Goal: Task Accomplishment & Management: Manage account settings

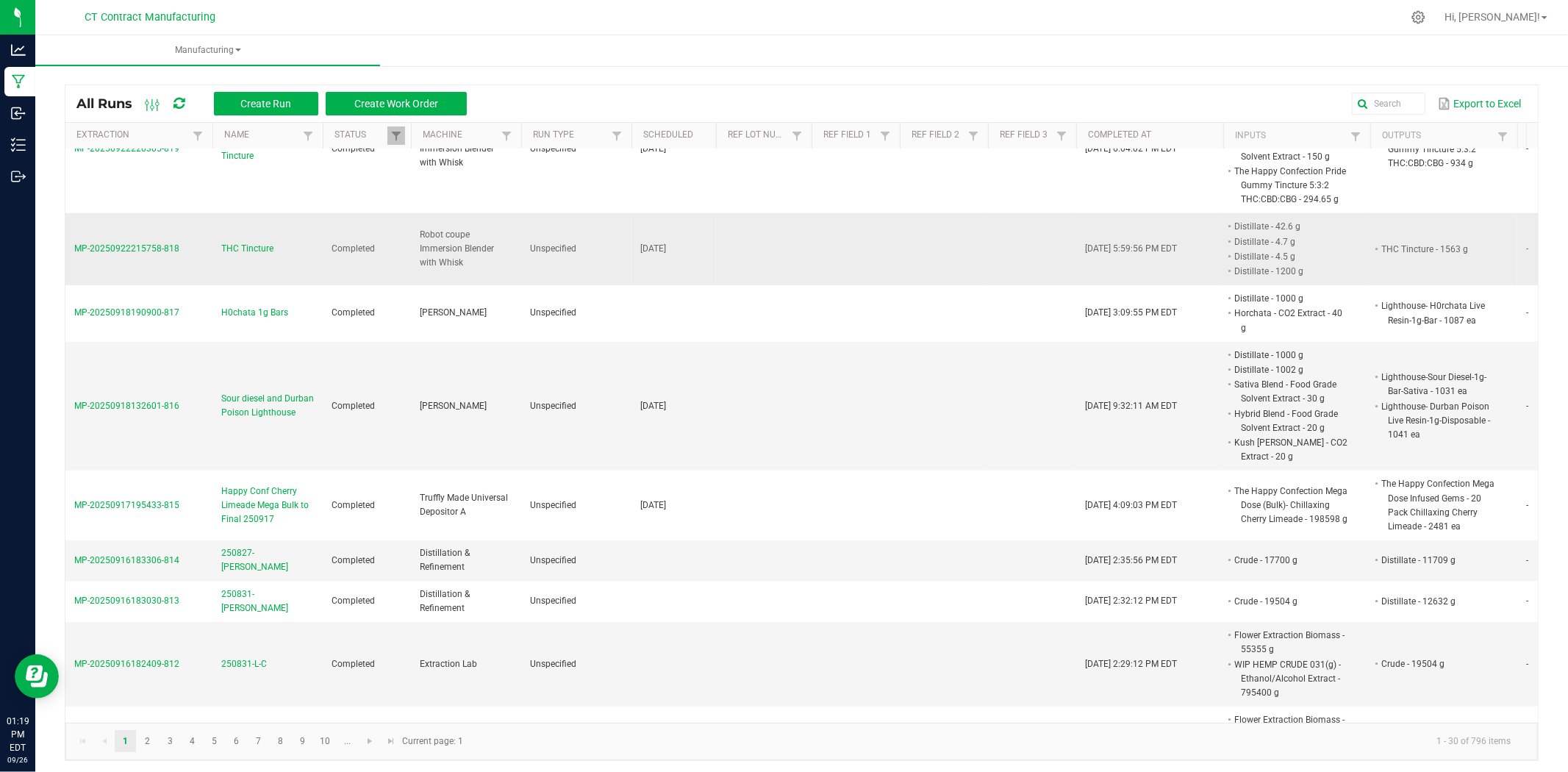
scroll to position [980, 0]
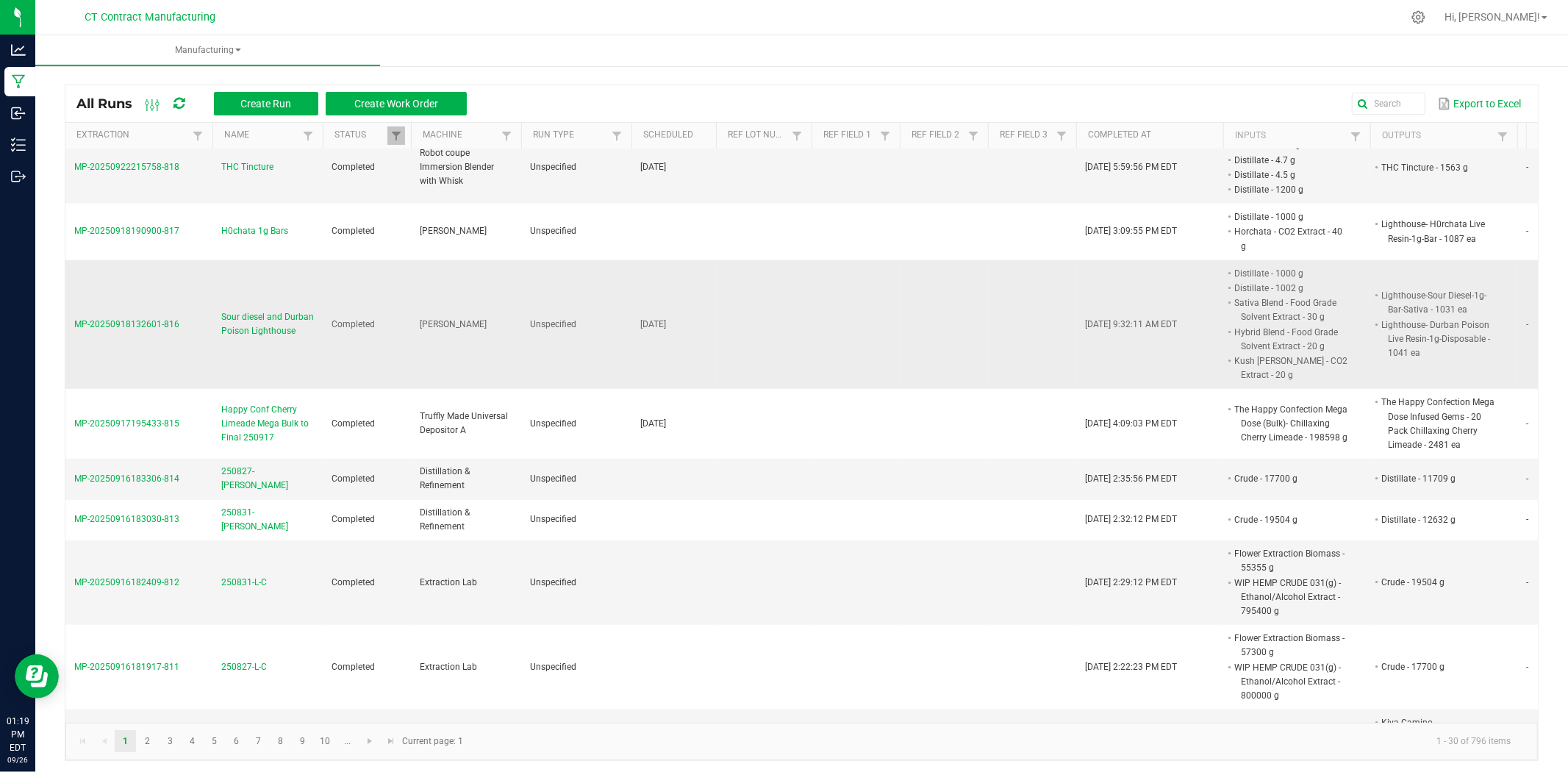
click at [268, 310] on span "Sour diesel and Durban Poison Lighthouse" at bounding box center [267, 324] width 93 height 28
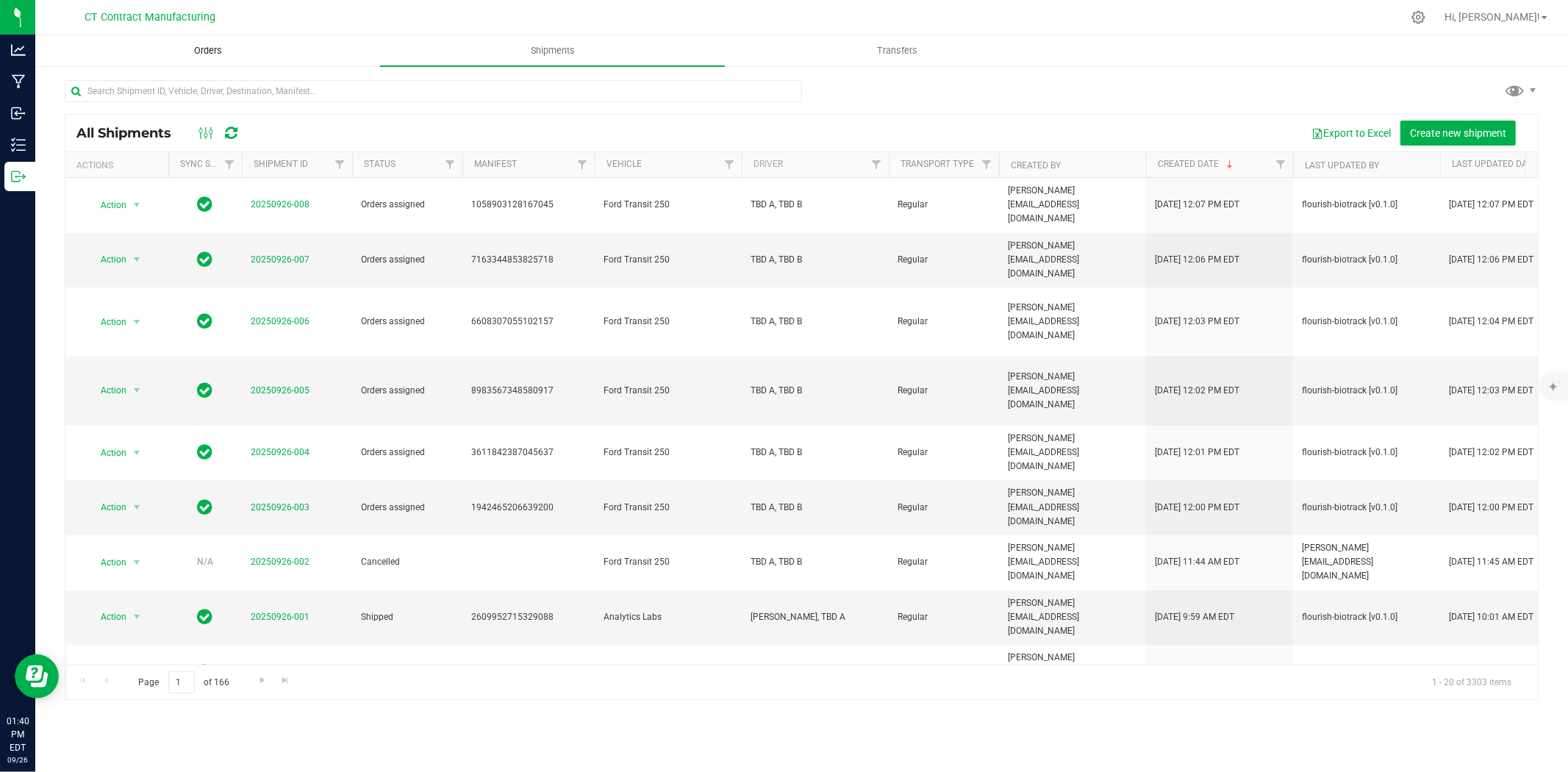
click at [219, 46] on span "Orders" at bounding box center [208, 50] width 67 height 13
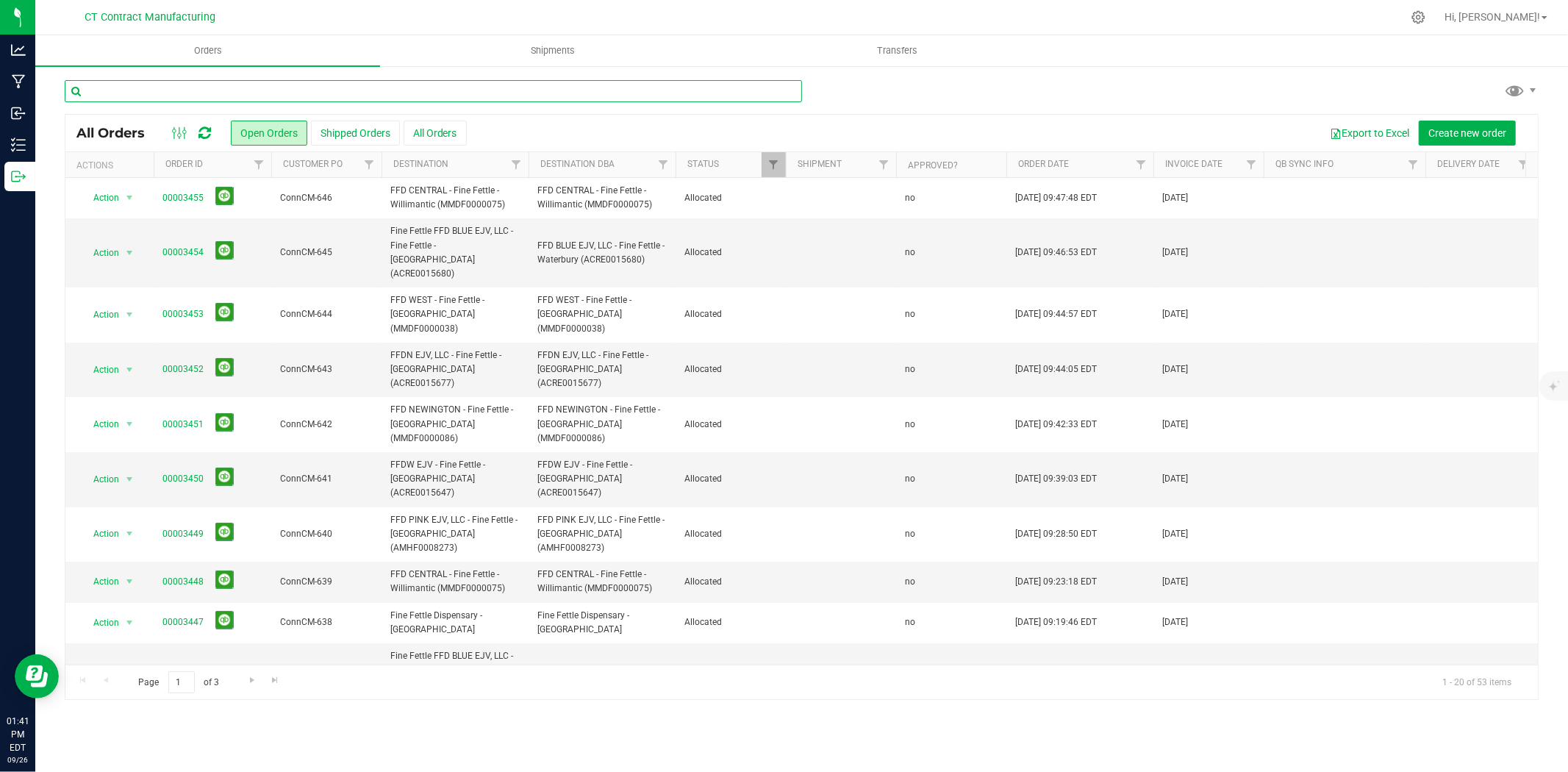
click at [398, 99] on input "text" at bounding box center [433, 90] width 738 height 22
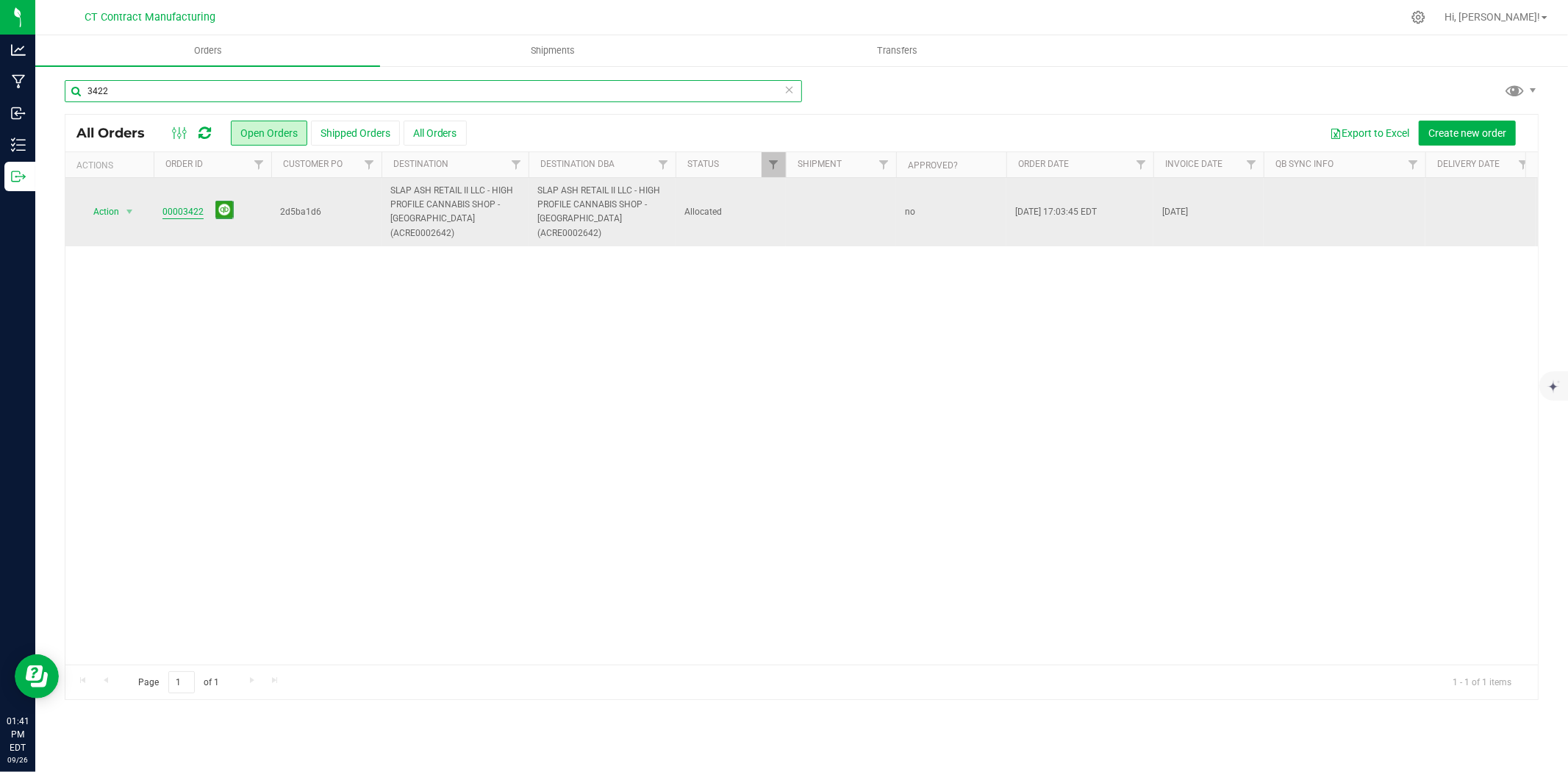
type input "3422"
click at [184, 205] on link "00003422" at bounding box center [182, 212] width 41 height 14
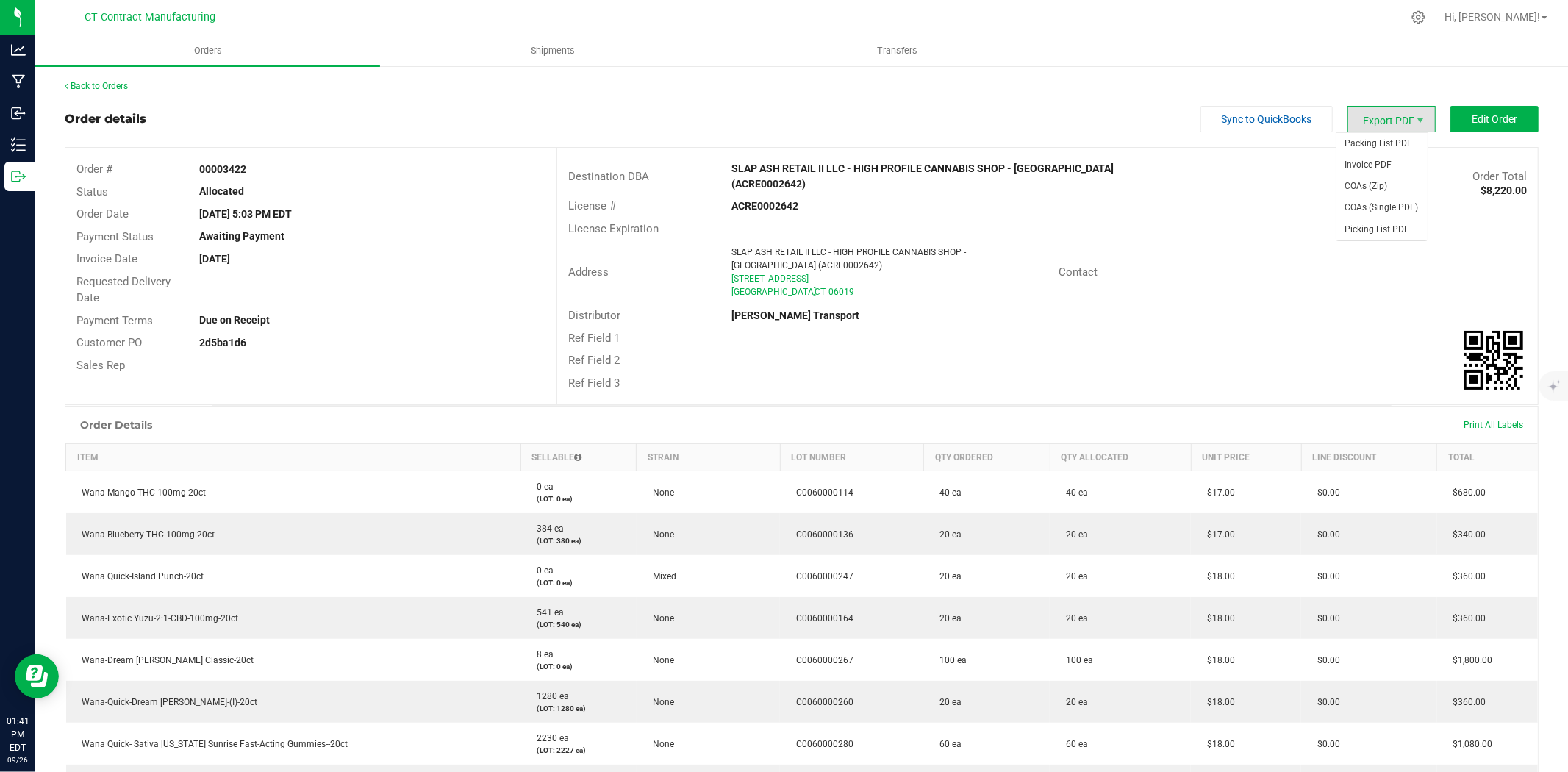
click at [1400, 106] on span "Export PDF" at bounding box center [1392, 120] width 89 height 27
click at [1400, 136] on span "Packing List PDF" at bounding box center [1381, 143] width 91 height 21
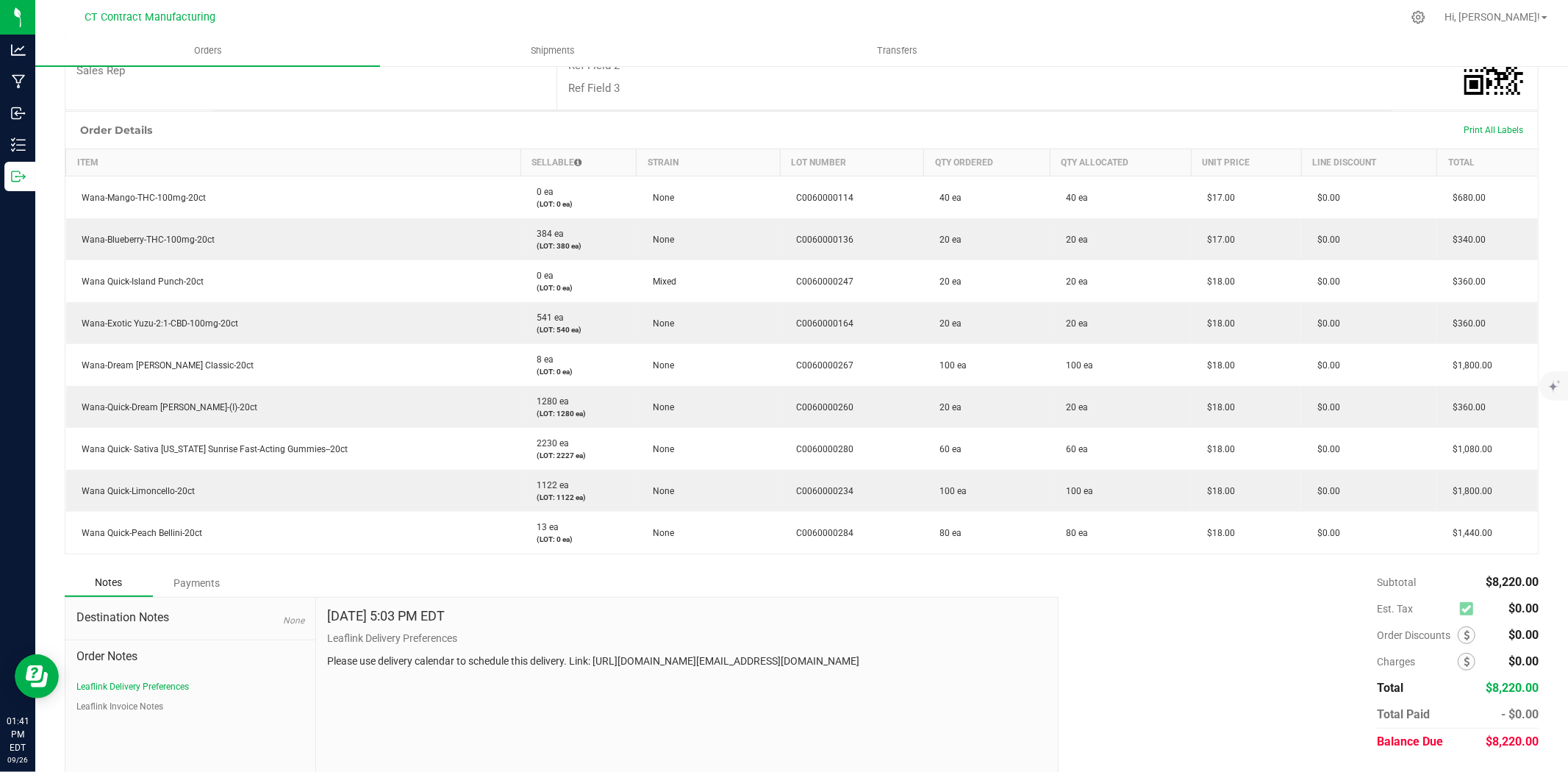
scroll to position [327, 0]
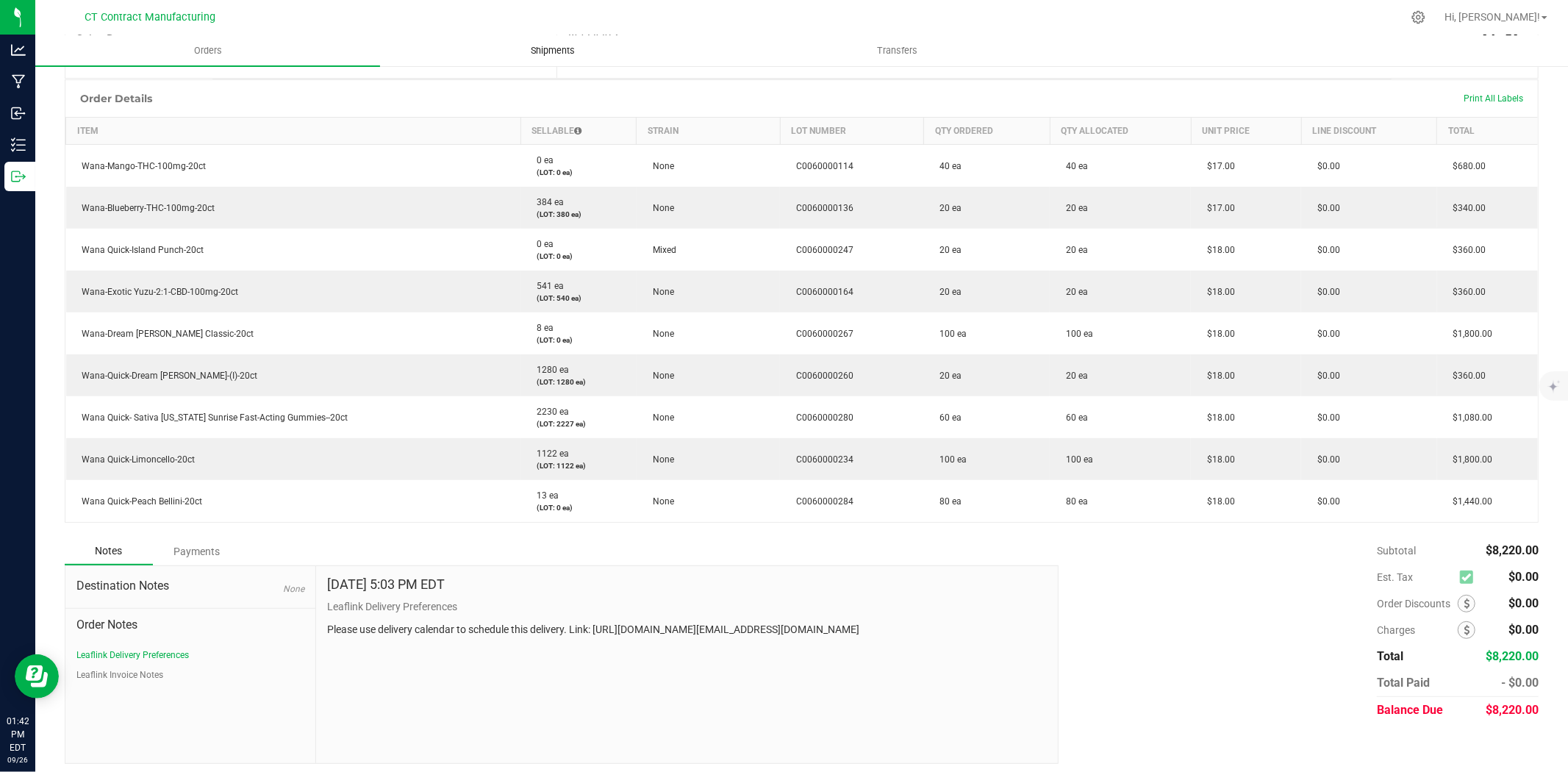
click at [550, 47] on span "Shipments" at bounding box center [552, 50] width 84 height 13
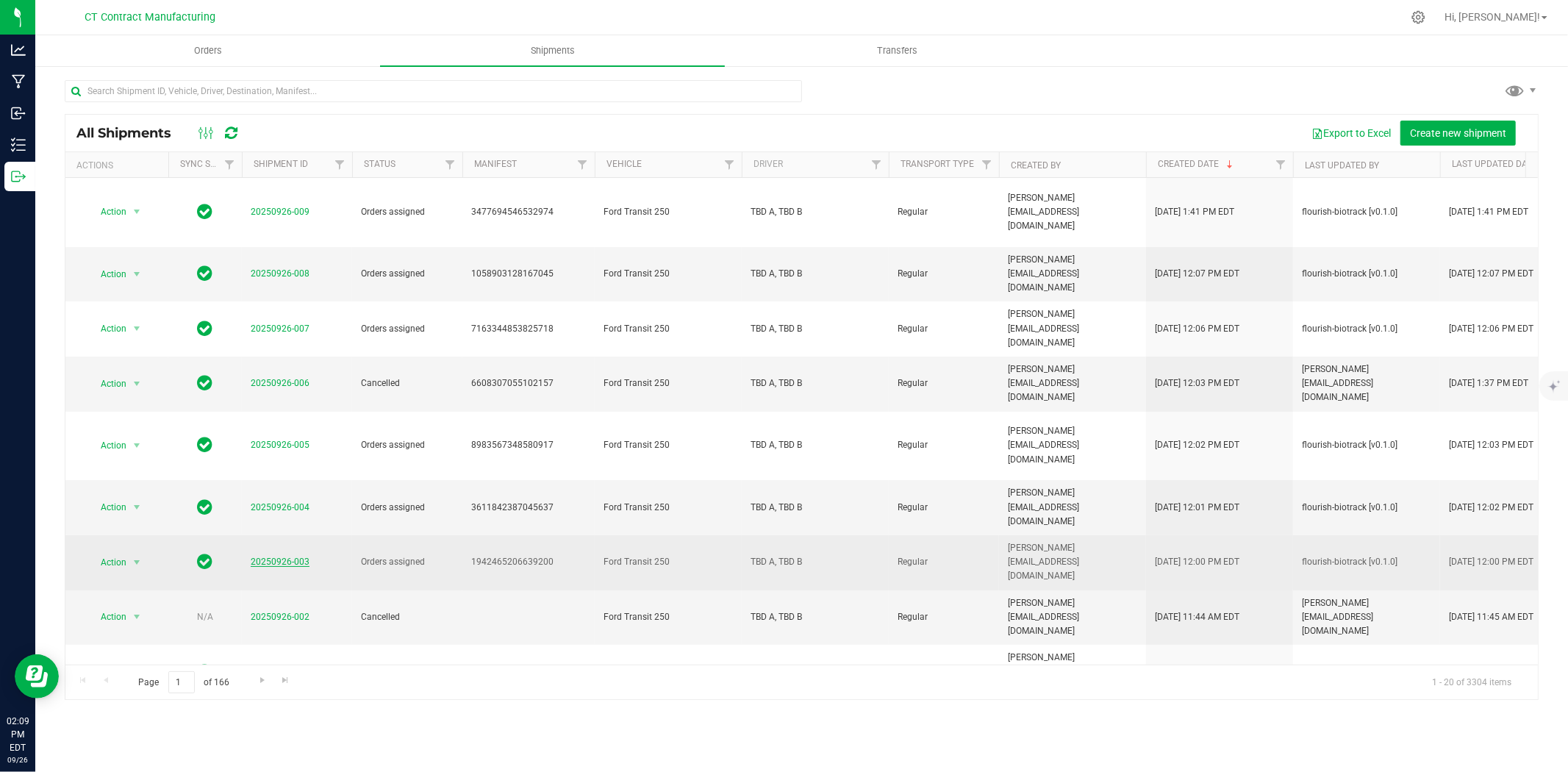
click at [285, 557] on link "20250926-003" at bounding box center [280, 562] width 58 height 11
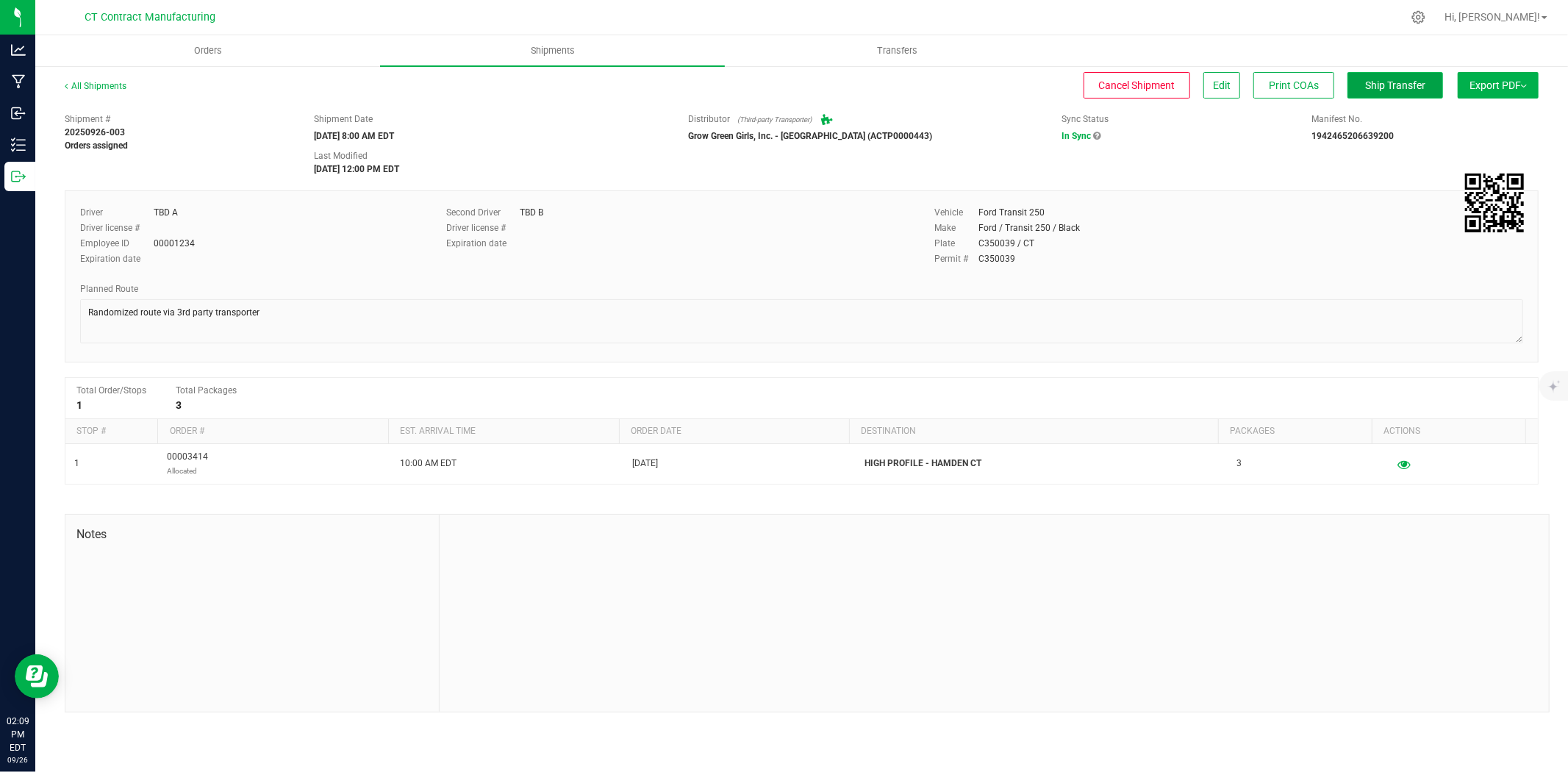
click at [1385, 84] on span "Ship Transfer" at bounding box center [1395, 85] width 60 height 12
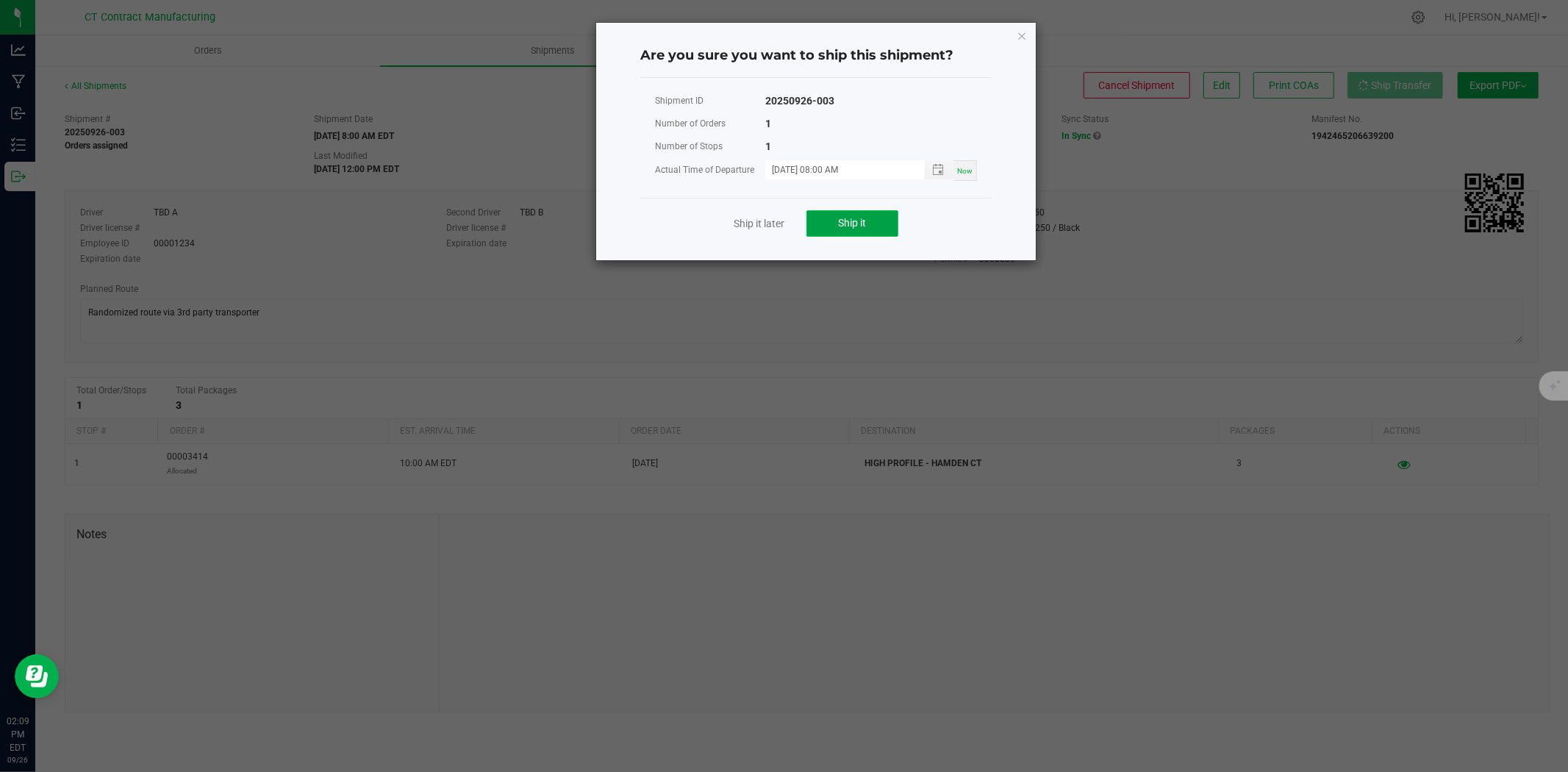
click at [853, 225] on span "Ship it" at bounding box center [853, 222] width 28 height 12
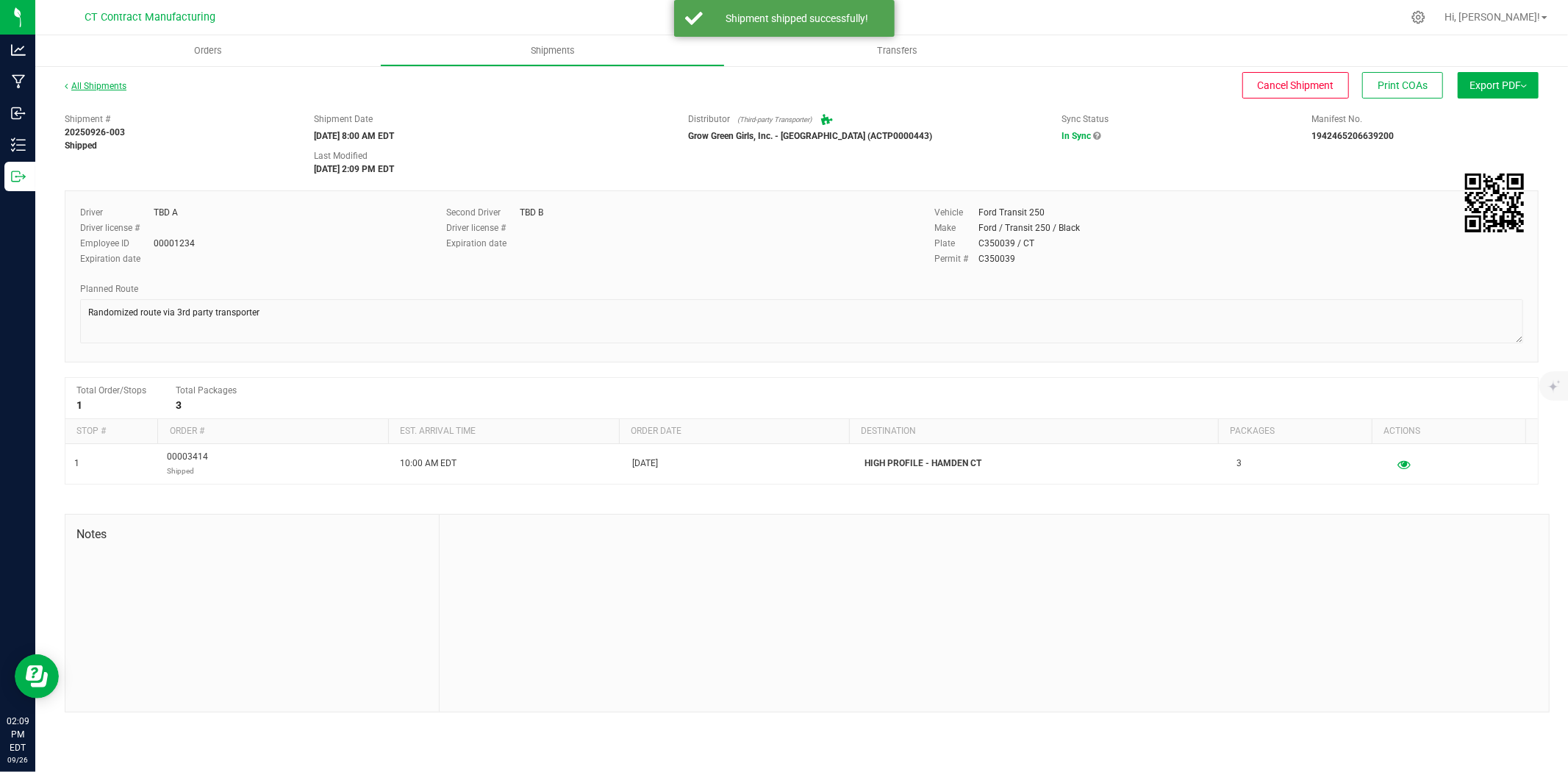
click at [120, 84] on link "All Shipments" at bounding box center [96, 86] width 62 height 11
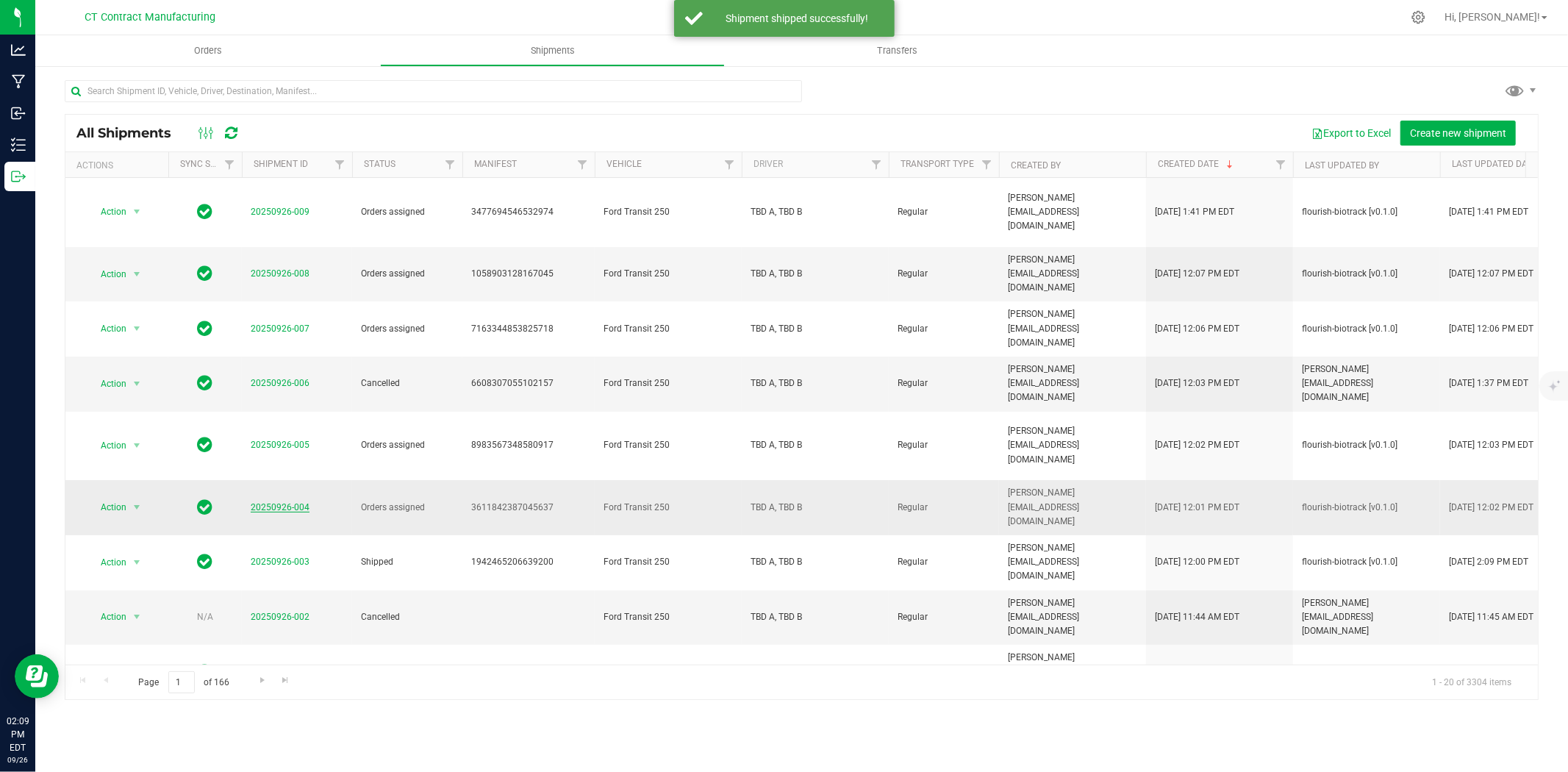
click at [304, 502] on link "20250926-004" at bounding box center [280, 507] width 58 height 11
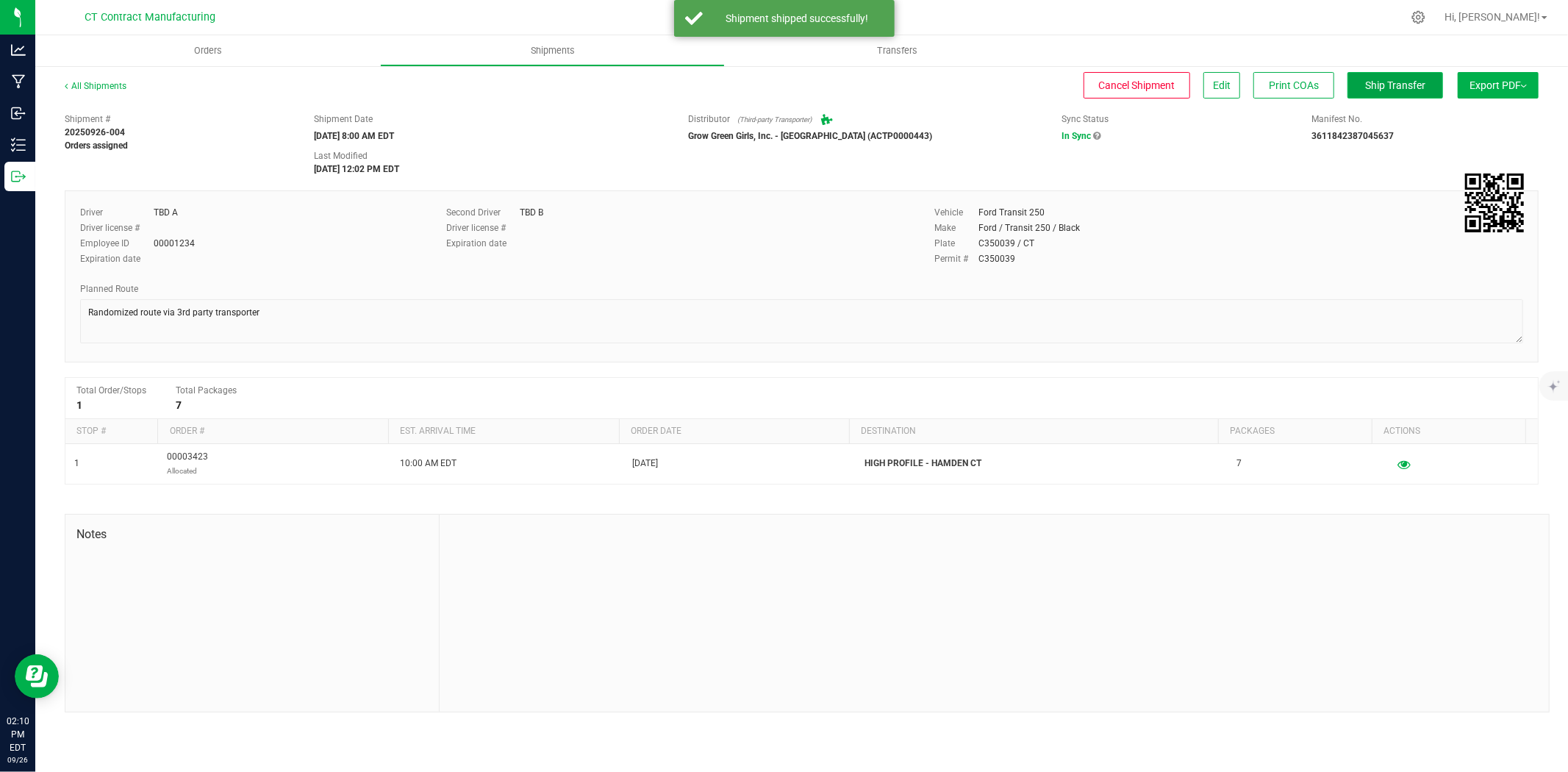
click at [1415, 83] on span "Ship Transfer" at bounding box center [1395, 85] width 60 height 12
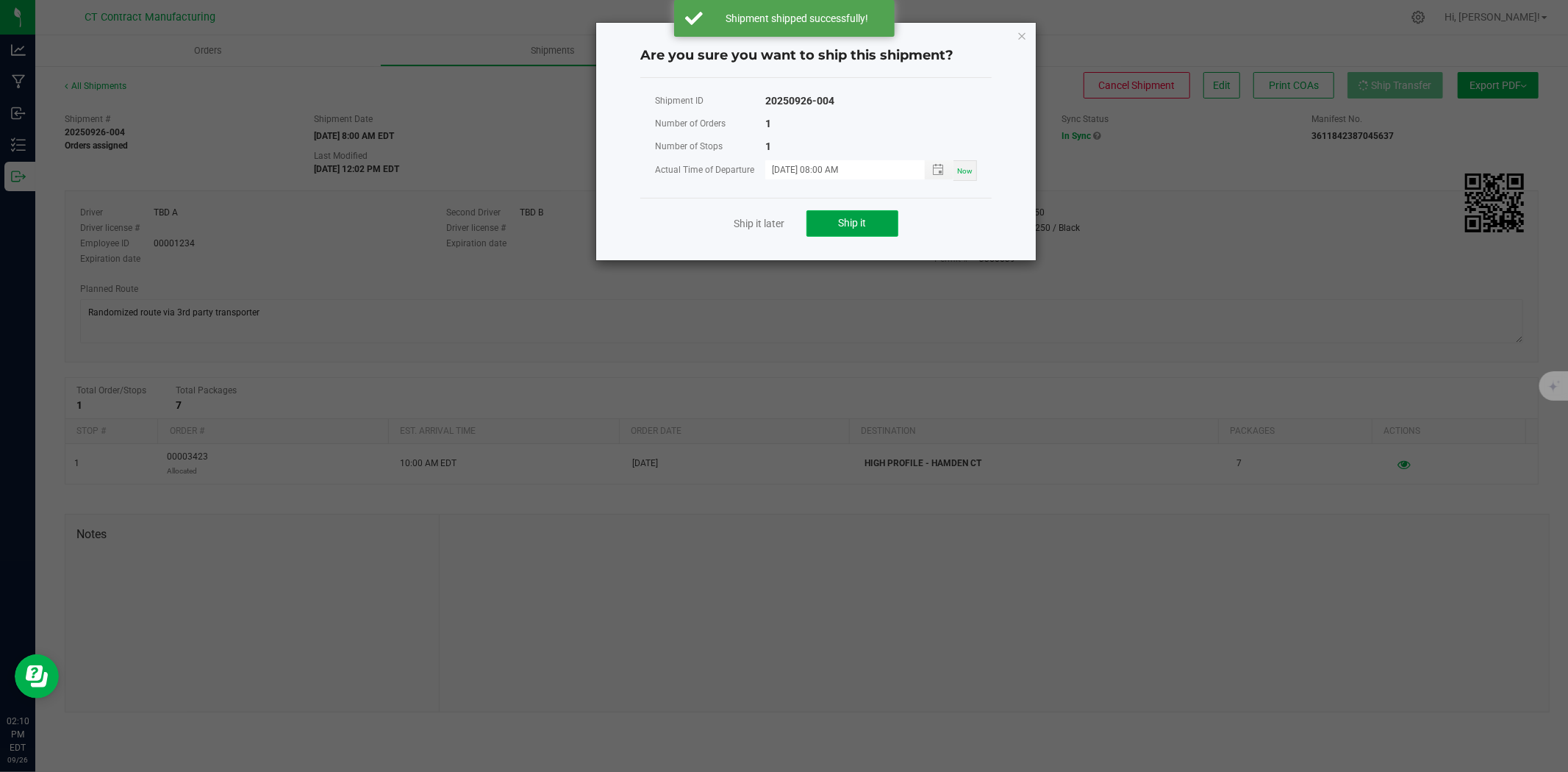
click at [869, 216] on button "Ship it" at bounding box center [853, 223] width 92 height 27
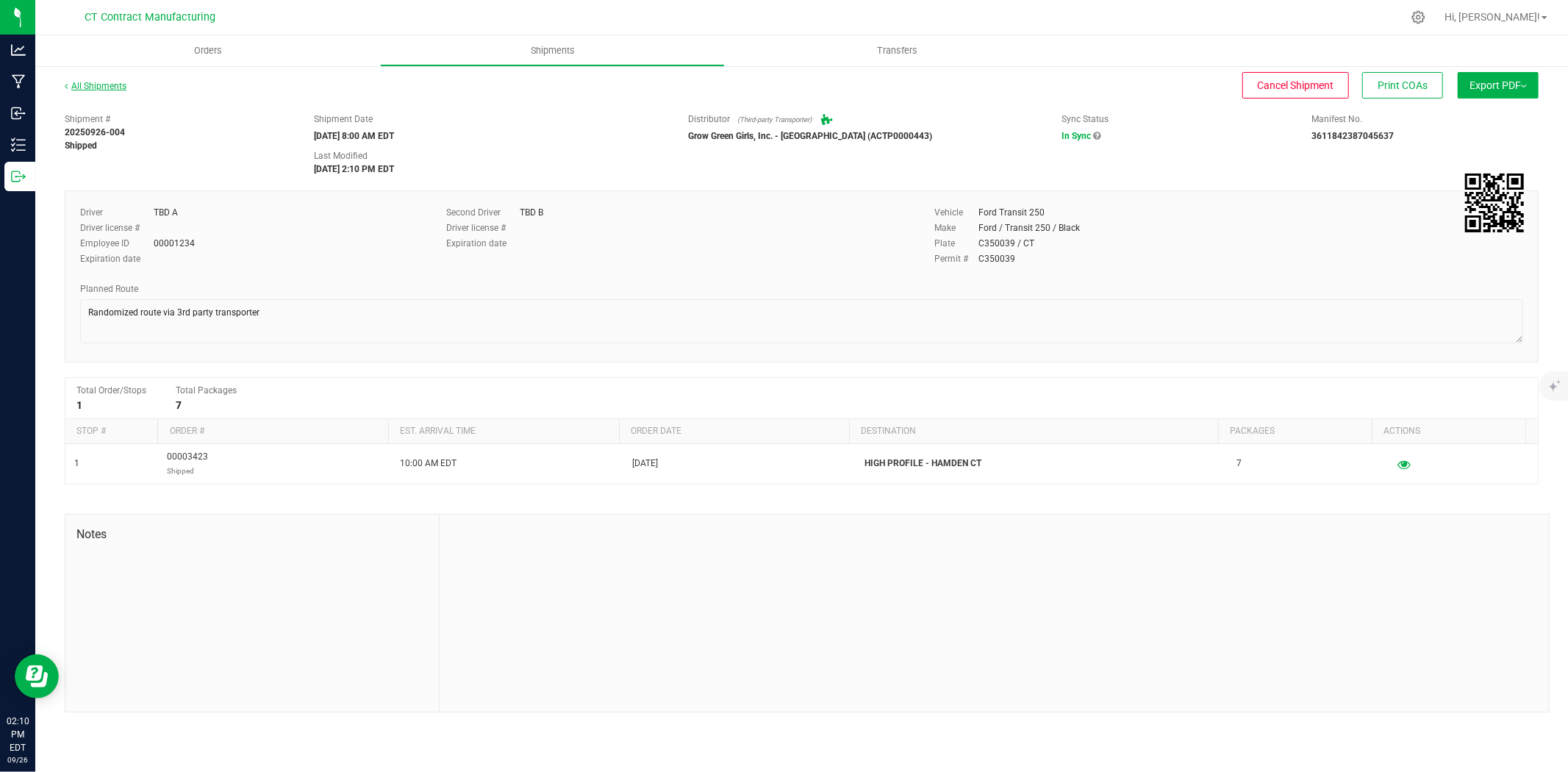
click at [111, 87] on link "All Shipments" at bounding box center [96, 86] width 62 height 11
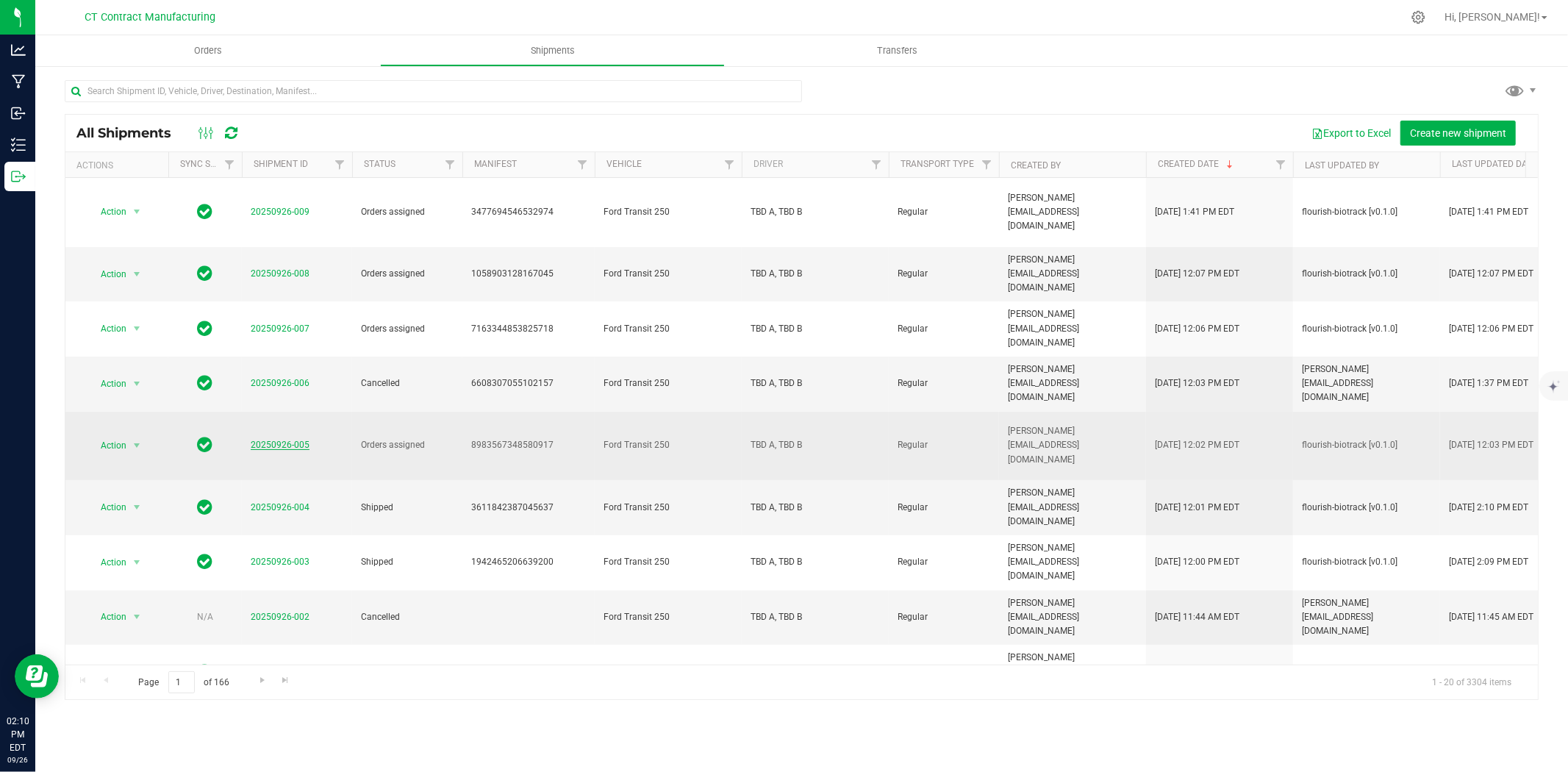
click at [290, 439] on link "20250926-005" at bounding box center [280, 444] width 58 height 11
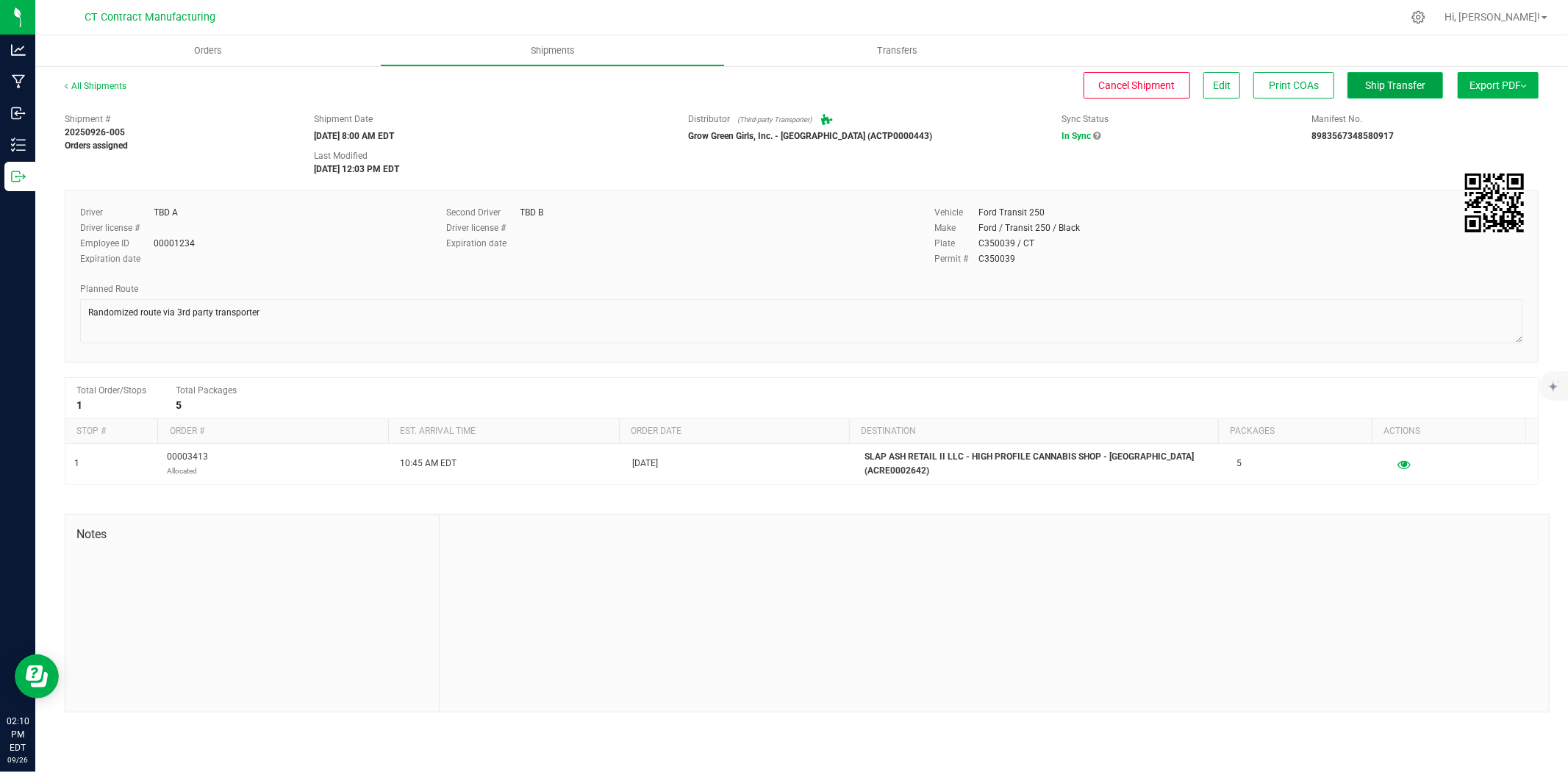
click at [1387, 83] on span "Ship Transfer" at bounding box center [1395, 85] width 60 height 12
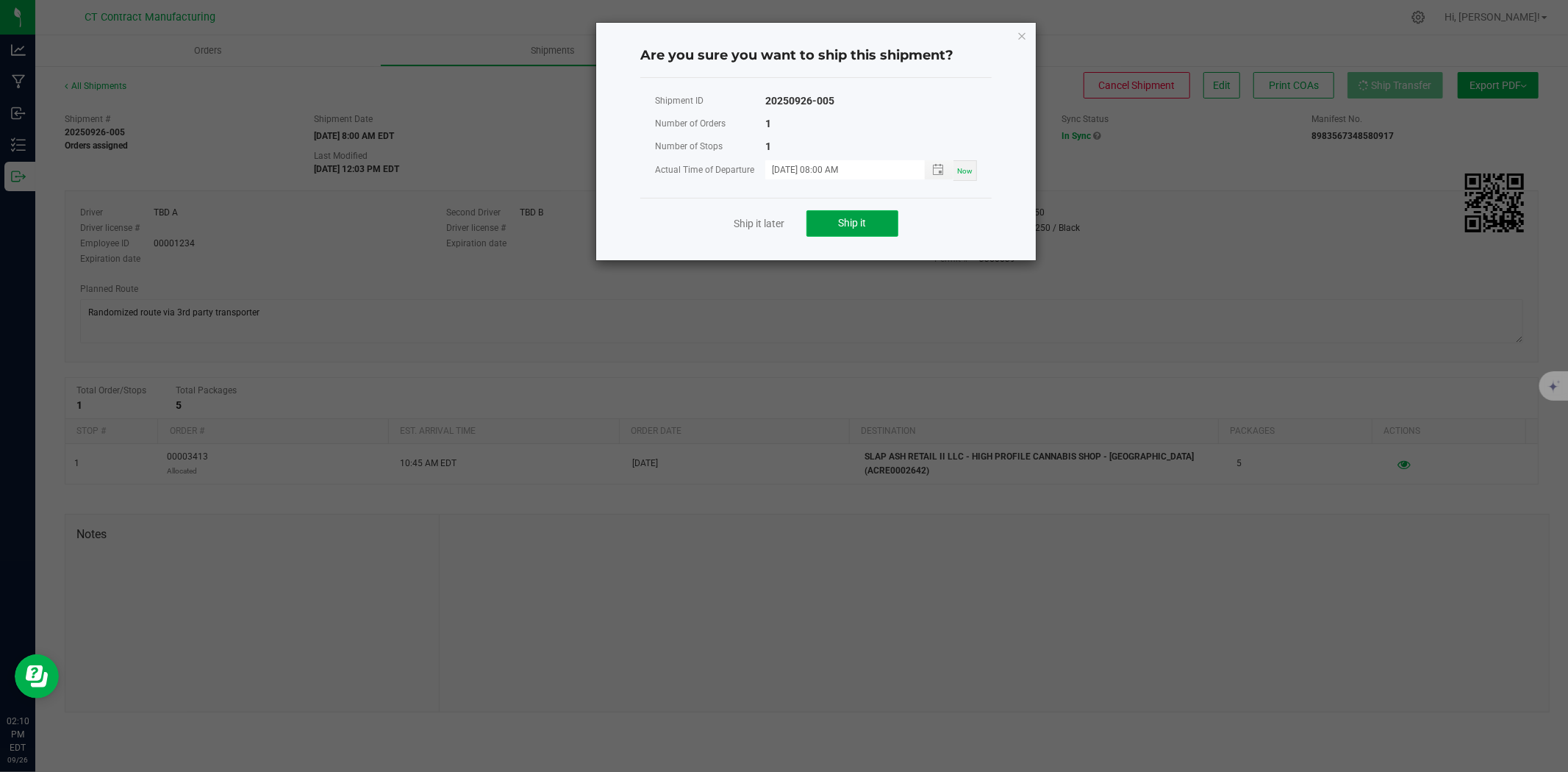
click at [857, 218] on span "Ship it" at bounding box center [853, 222] width 28 height 12
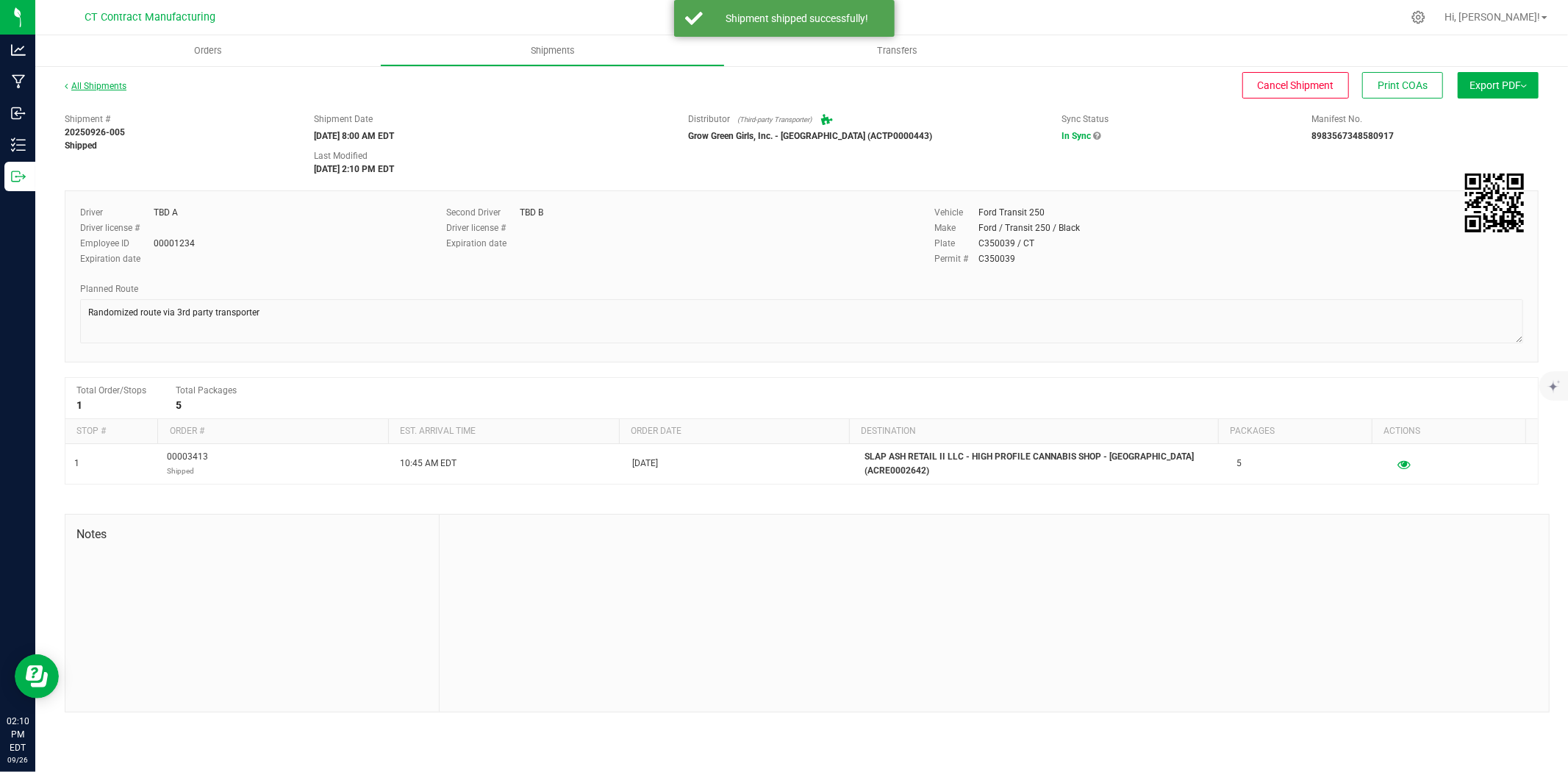
click at [101, 84] on link "All Shipments" at bounding box center [96, 86] width 62 height 11
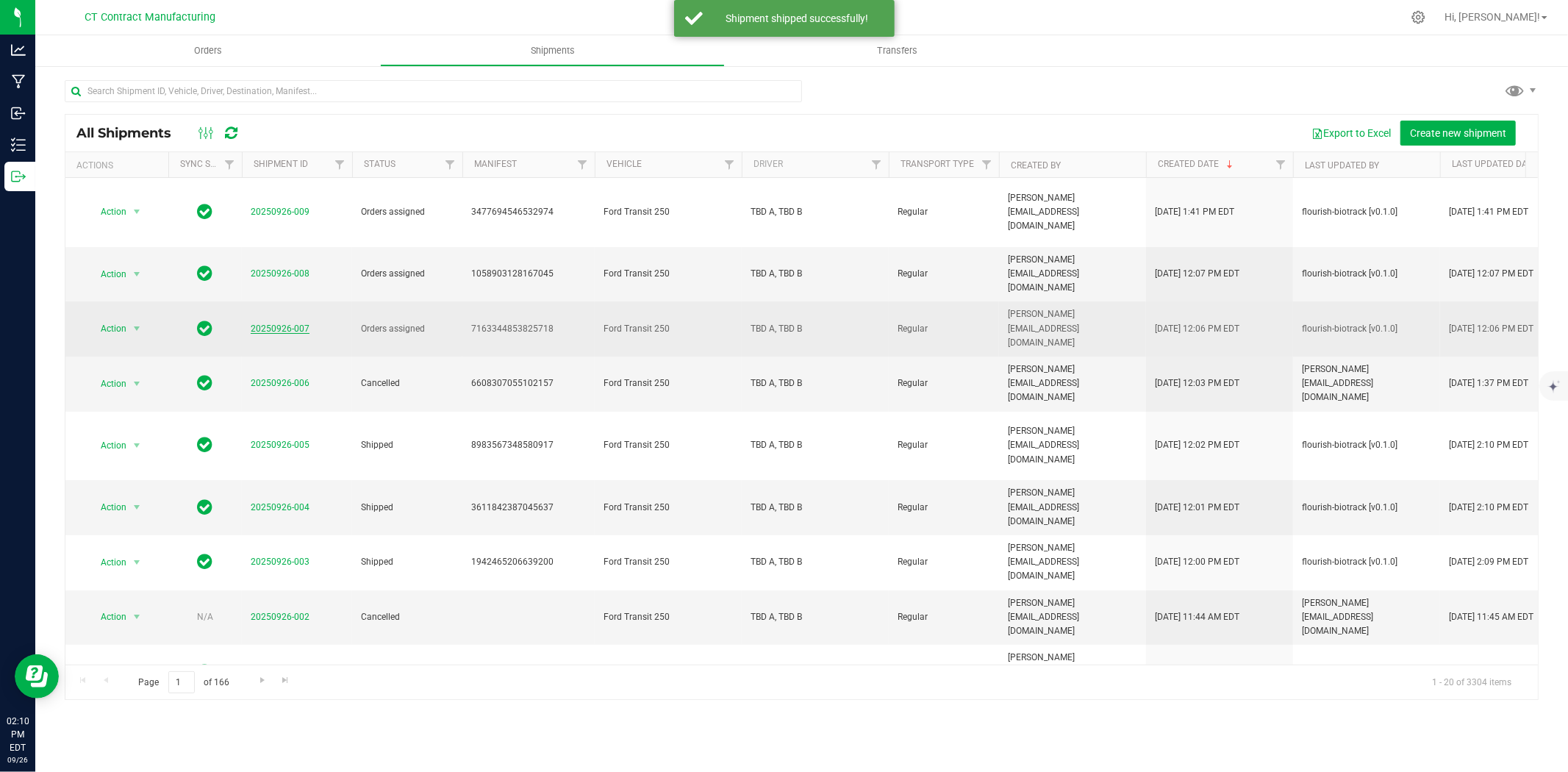
click at [296, 323] on link "20250926-007" at bounding box center [280, 328] width 58 height 11
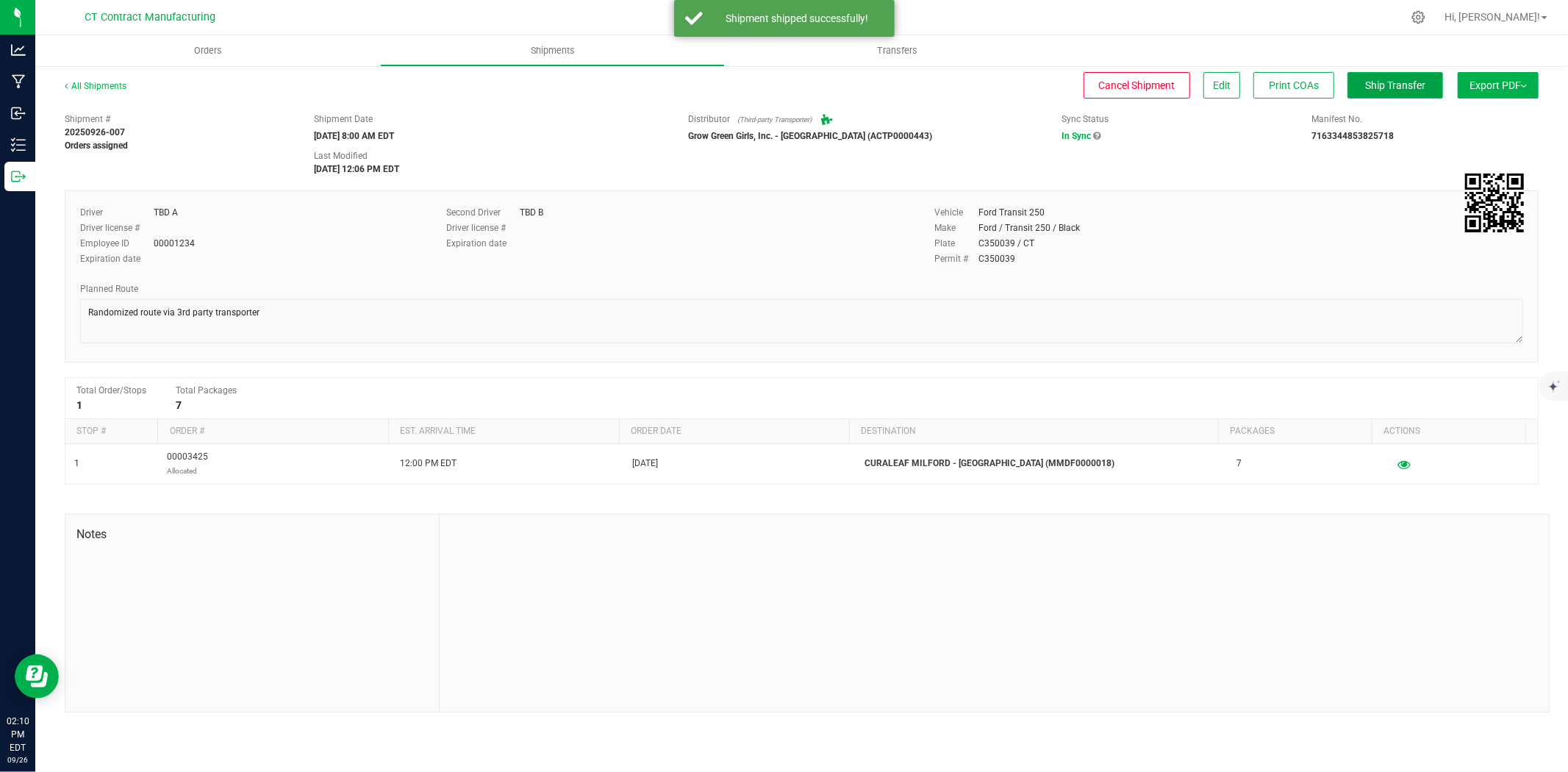
click at [1418, 80] on span "Ship Transfer" at bounding box center [1395, 85] width 60 height 12
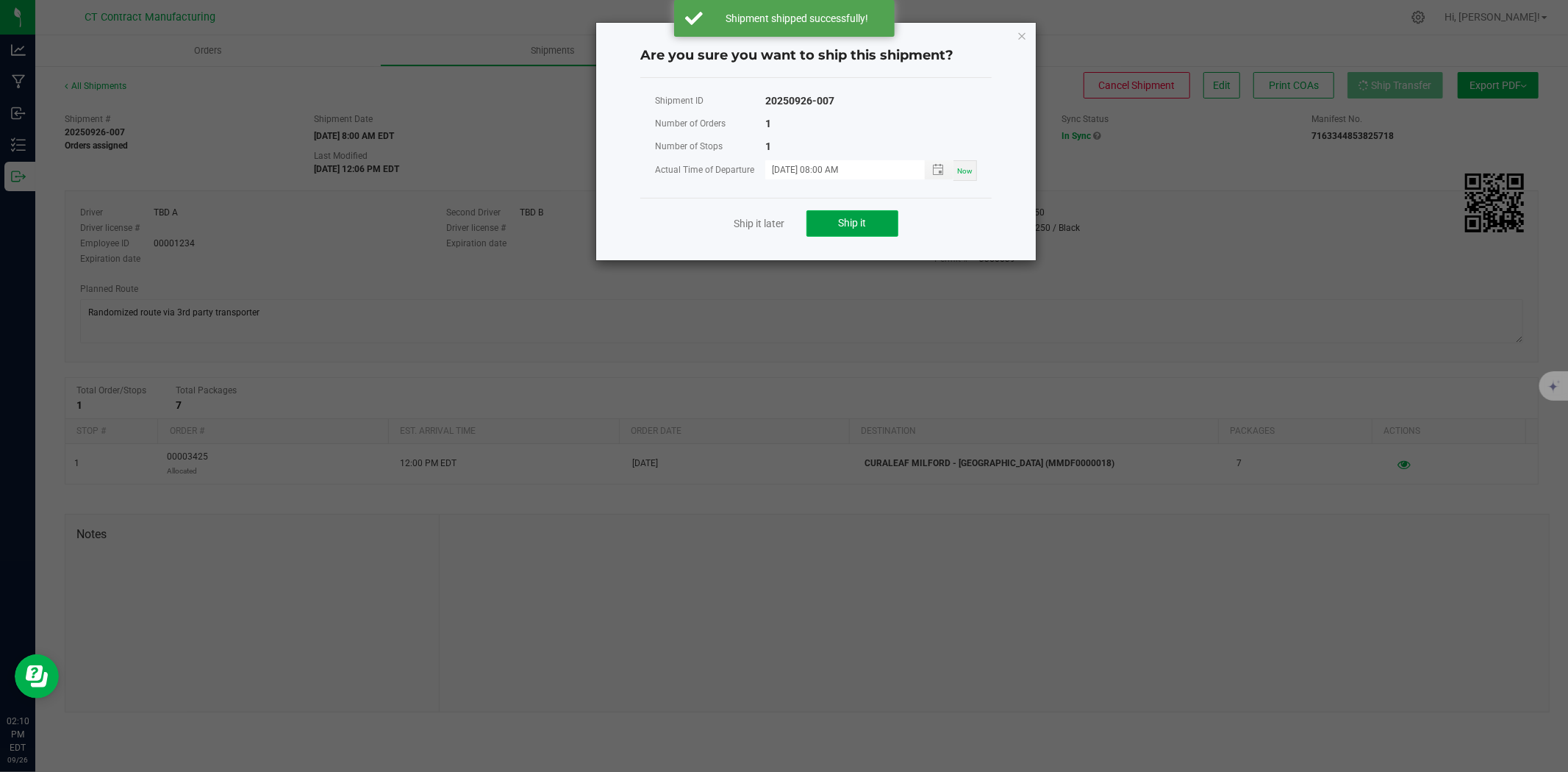
click at [846, 210] on button "Ship it" at bounding box center [853, 223] width 92 height 27
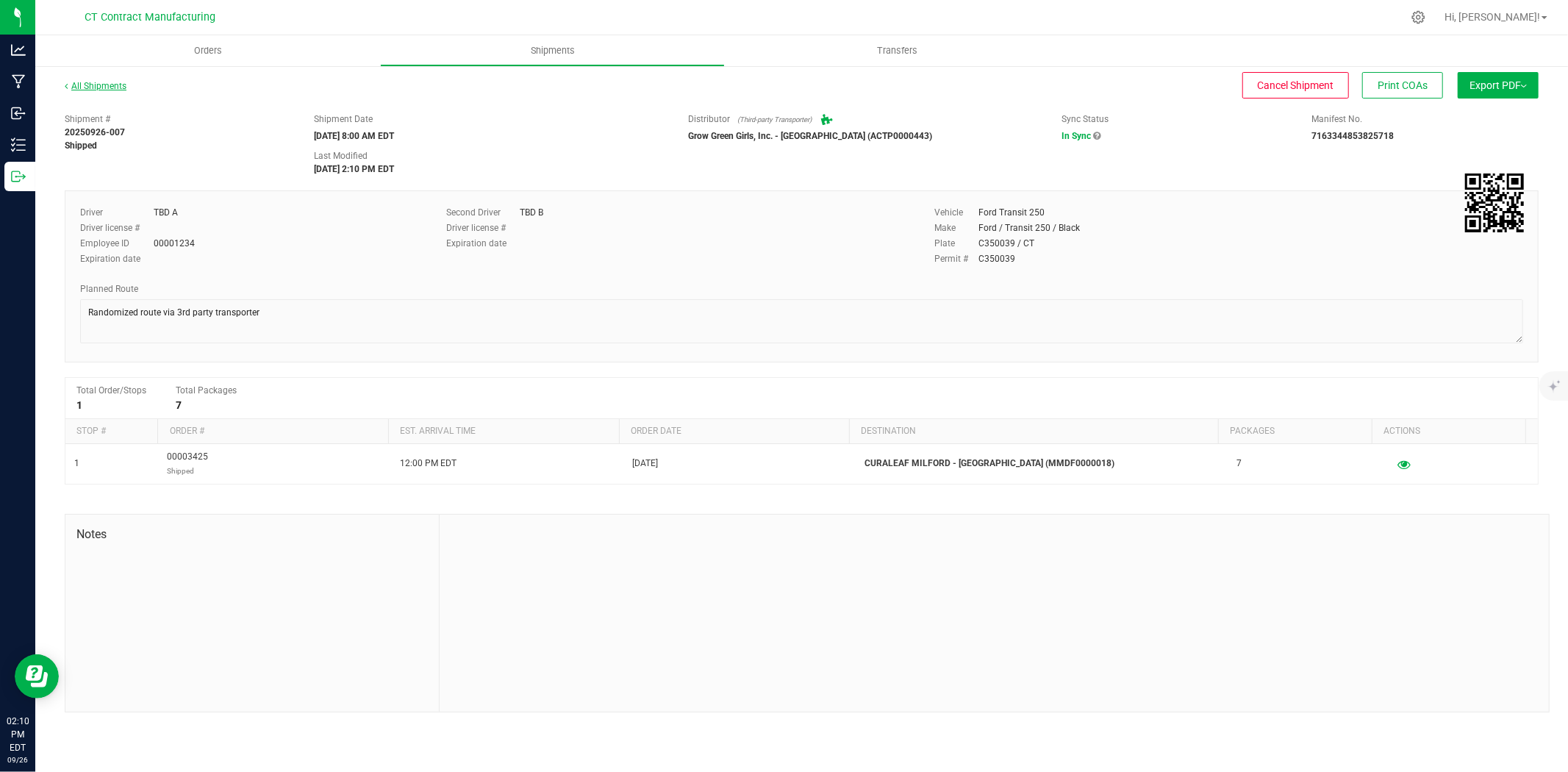
click at [122, 85] on link "All Shipments" at bounding box center [96, 86] width 62 height 11
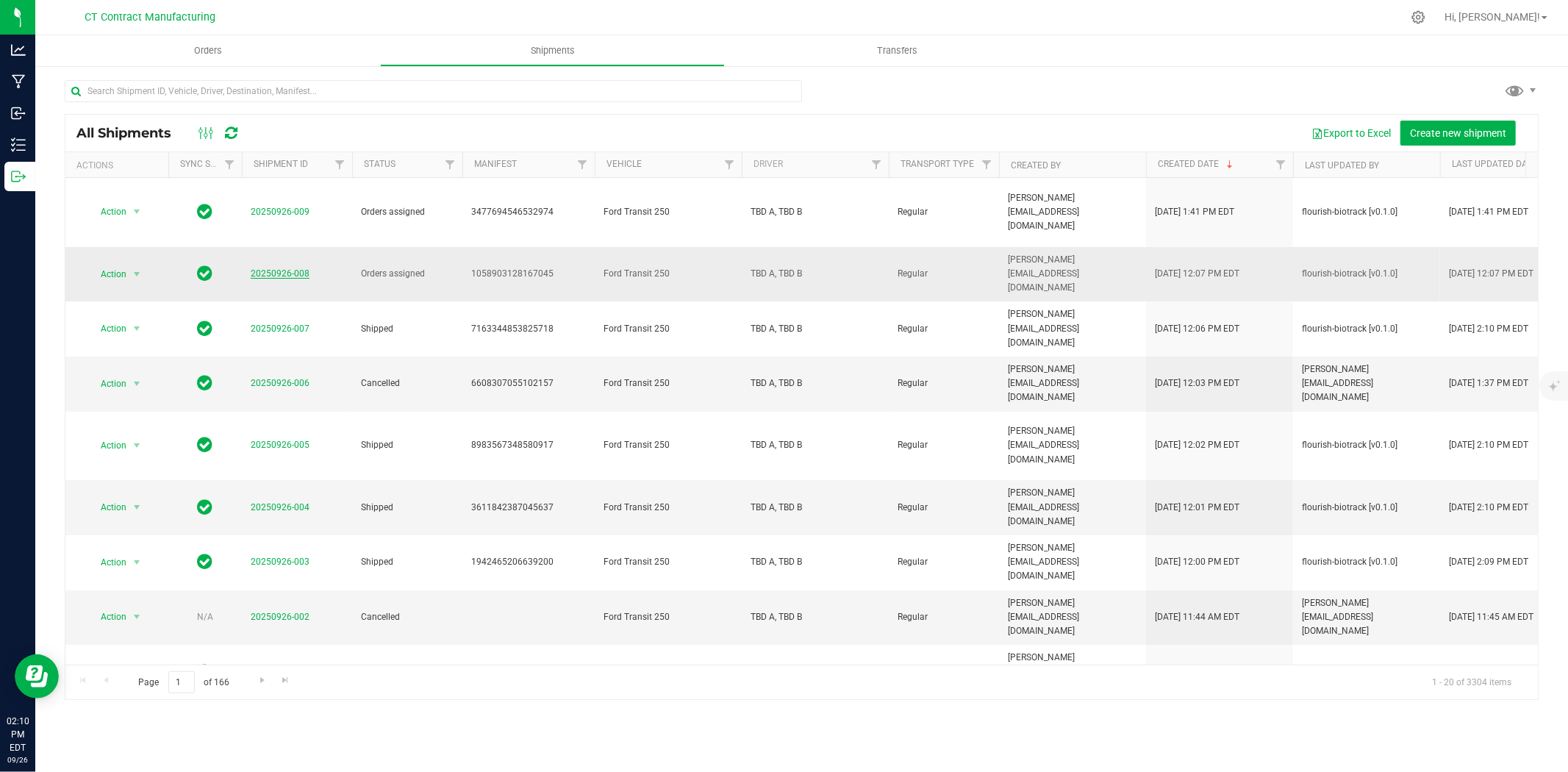
click at [273, 268] on link "20250926-008" at bounding box center [280, 274] width 58 height 11
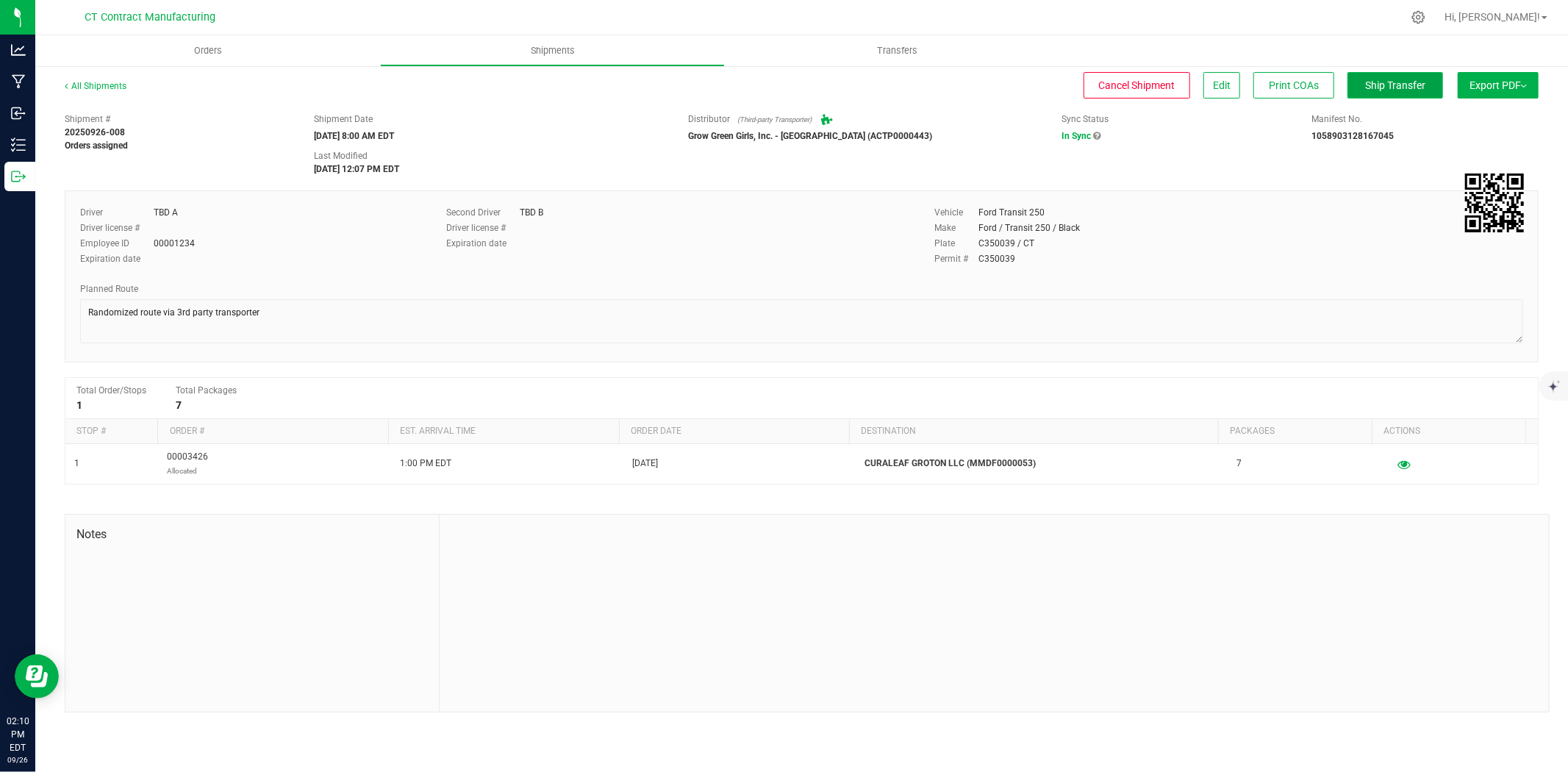
click at [1402, 94] on button "Ship Transfer" at bounding box center [1395, 85] width 96 height 27
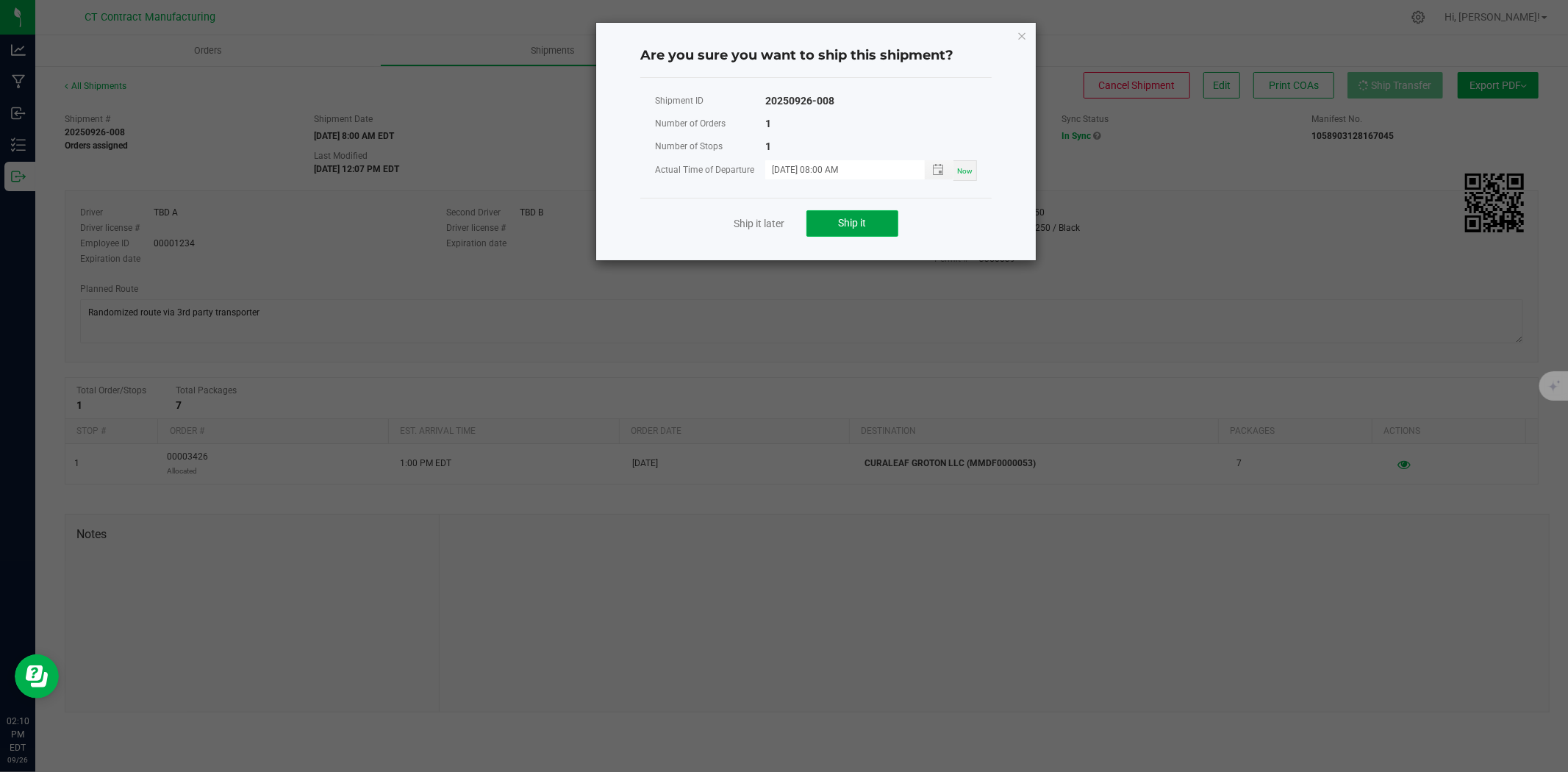
click at [863, 219] on span "Ship it" at bounding box center [853, 222] width 28 height 12
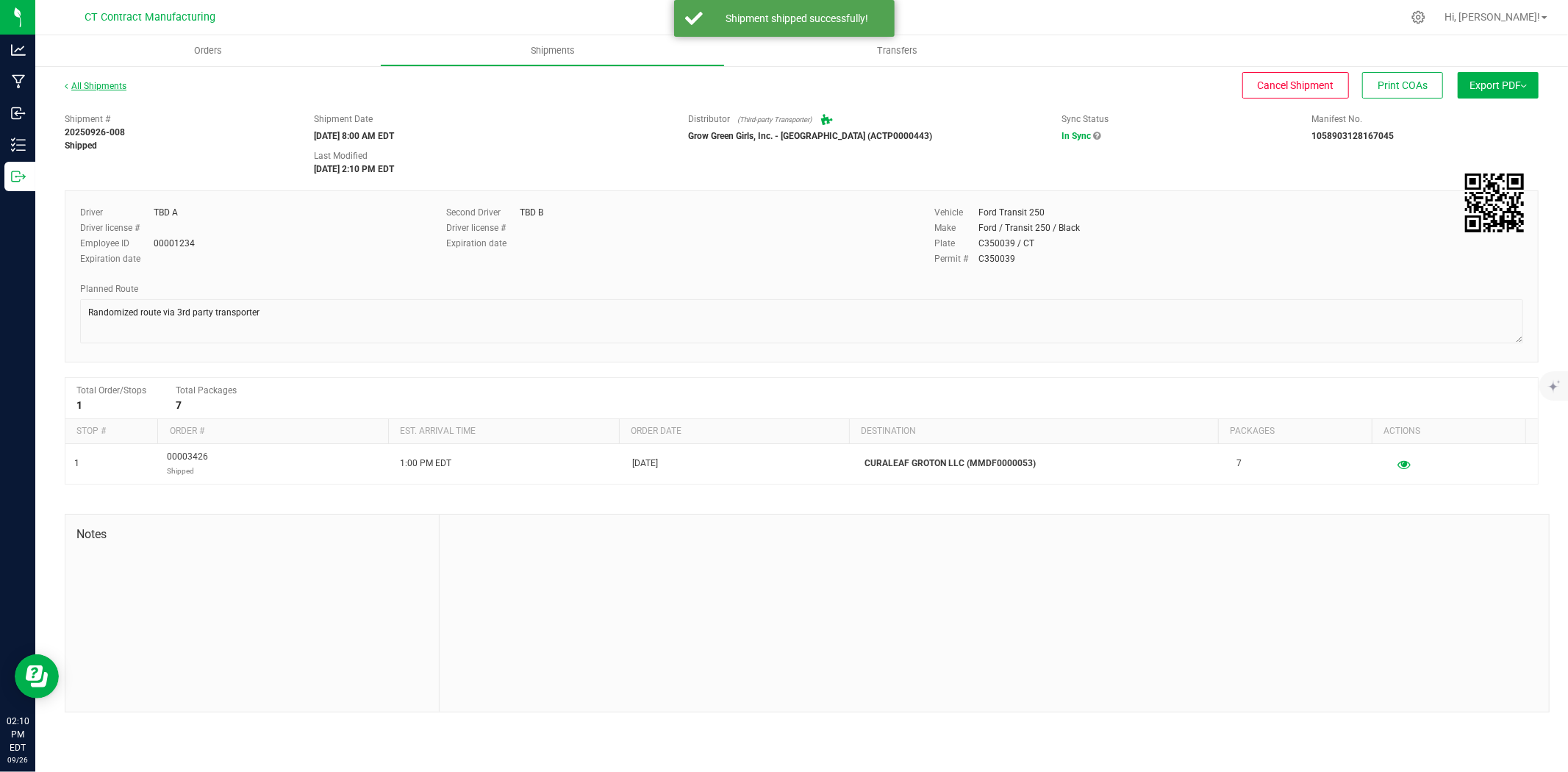
click at [108, 81] on link "All Shipments" at bounding box center [96, 86] width 62 height 11
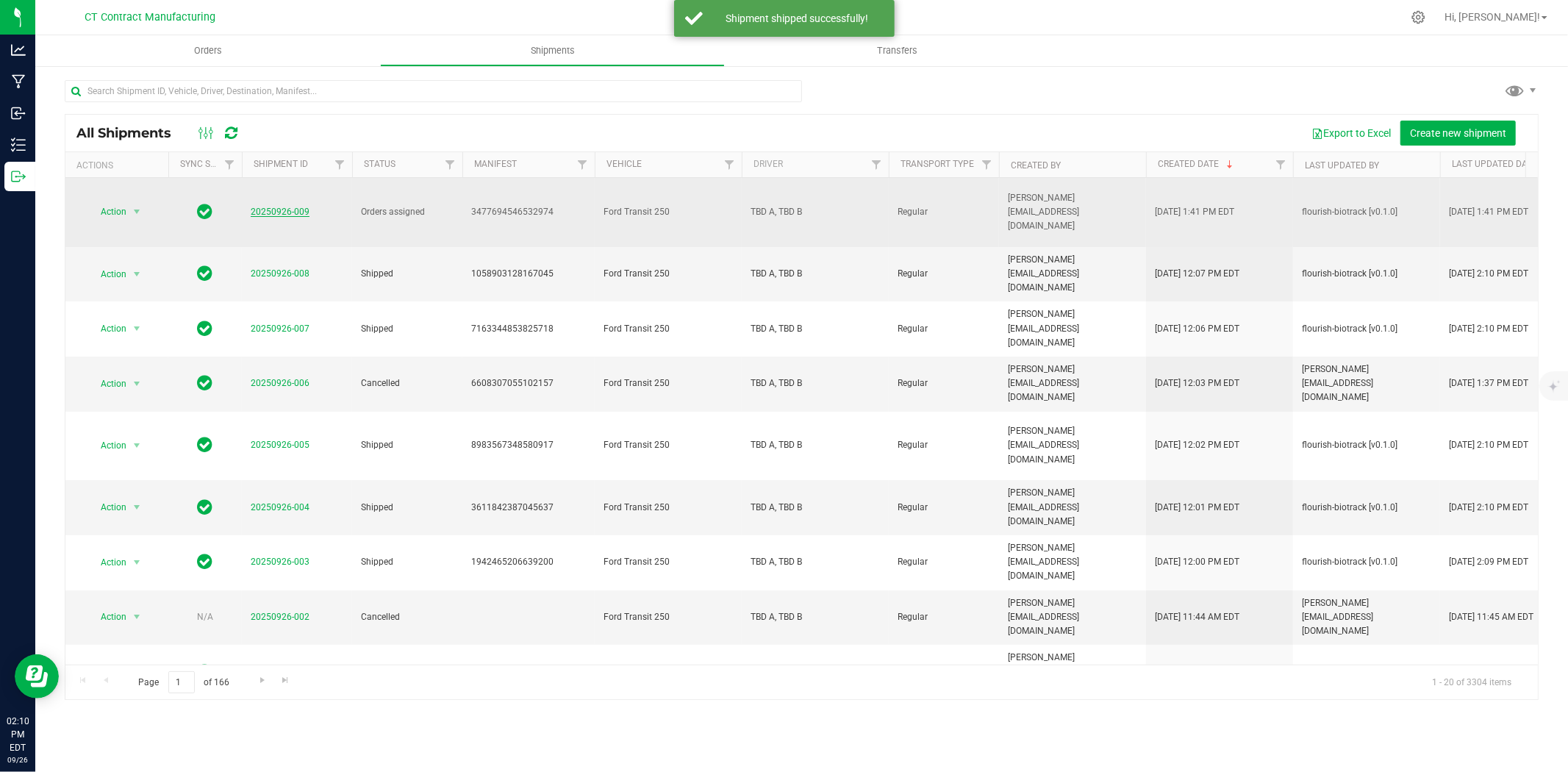
click at [299, 206] on link "20250926-009" at bounding box center [280, 212] width 58 height 11
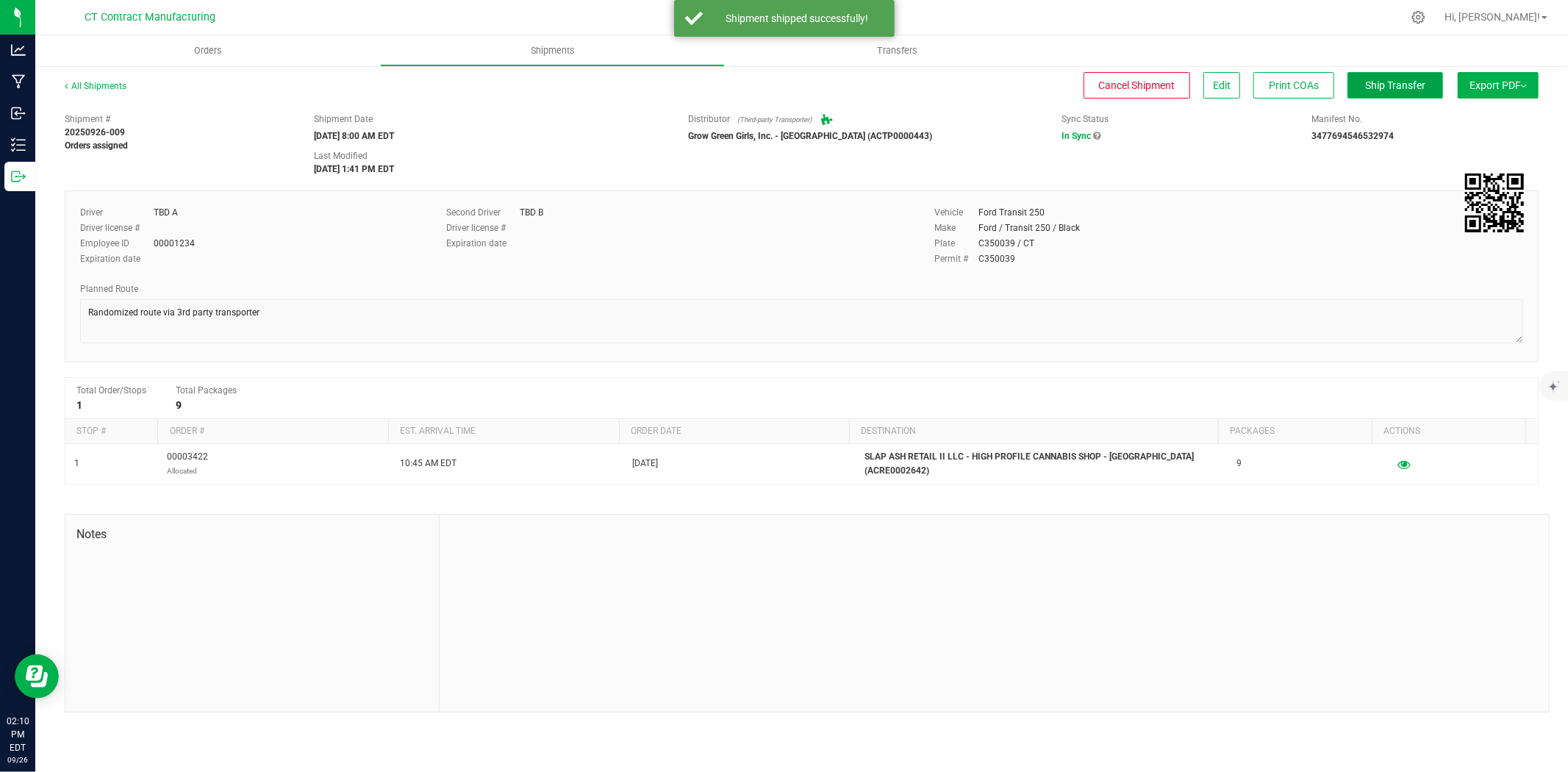
click at [1408, 93] on button "Ship Transfer" at bounding box center [1395, 85] width 96 height 27
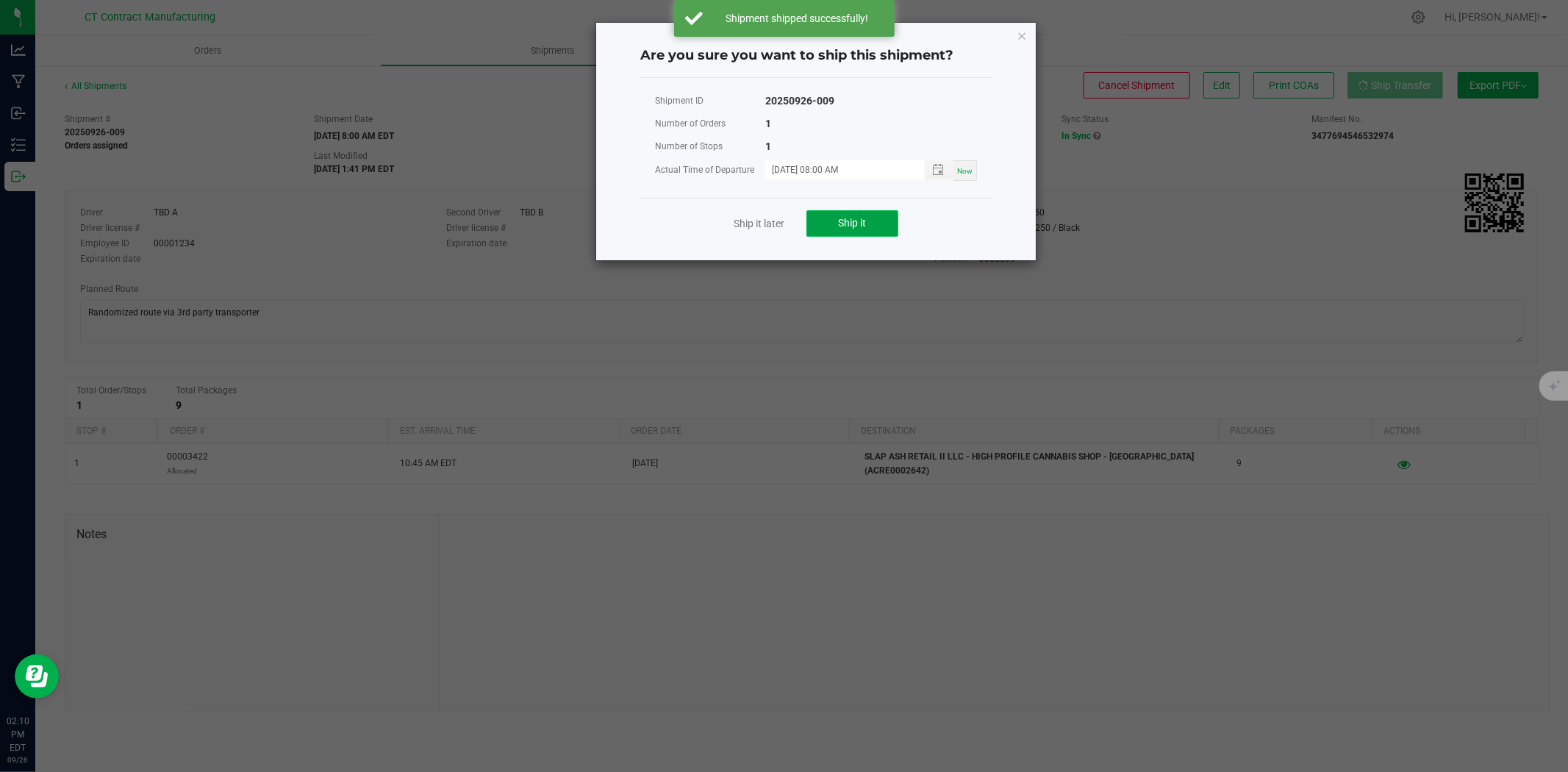
click at [850, 220] on span "Ship it" at bounding box center [853, 222] width 28 height 12
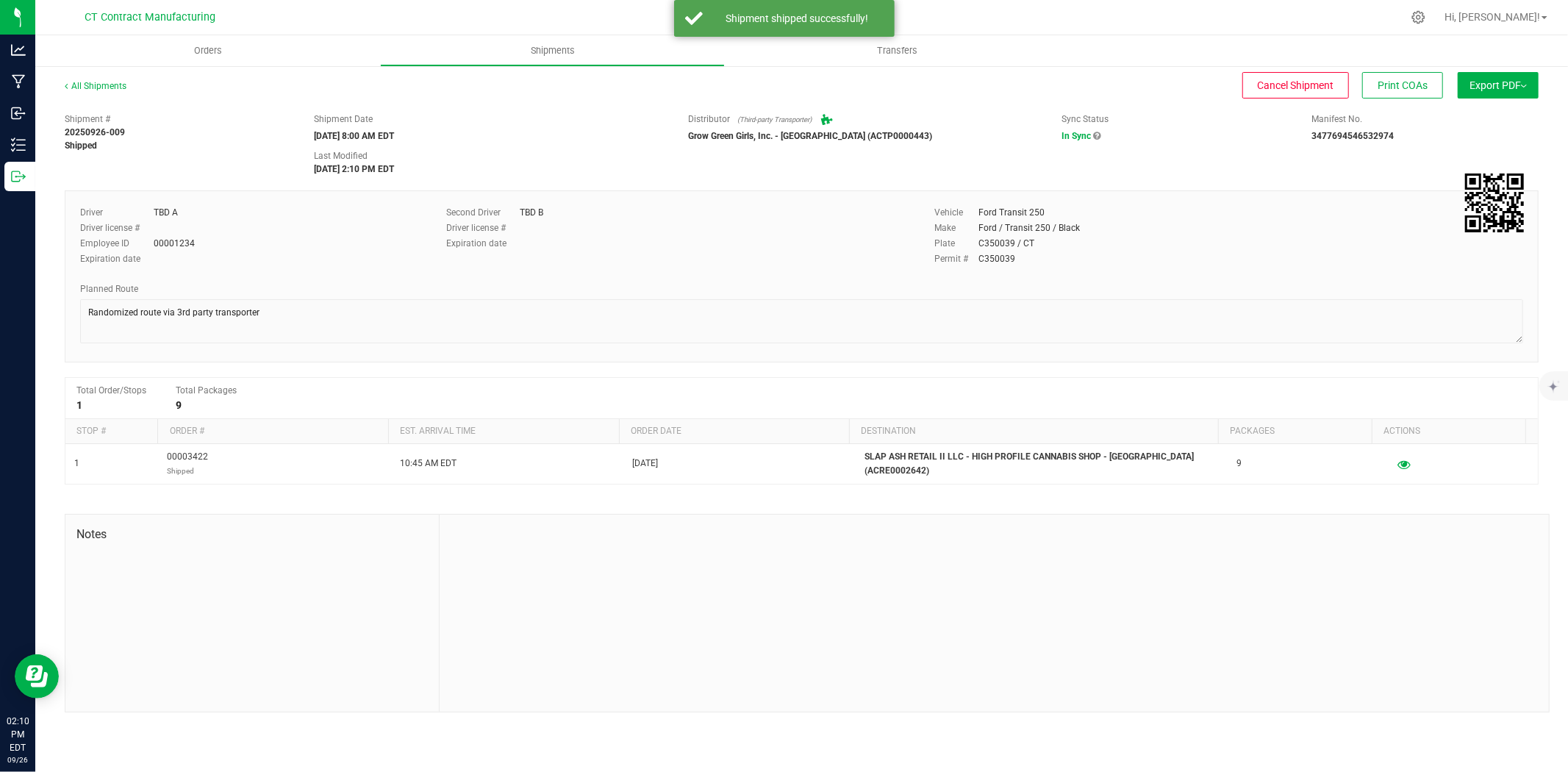
click at [106, 90] on div "All Shipments" at bounding box center [109, 90] width 89 height 22
click at [113, 85] on link "All Shipments" at bounding box center [96, 86] width 62 height 11
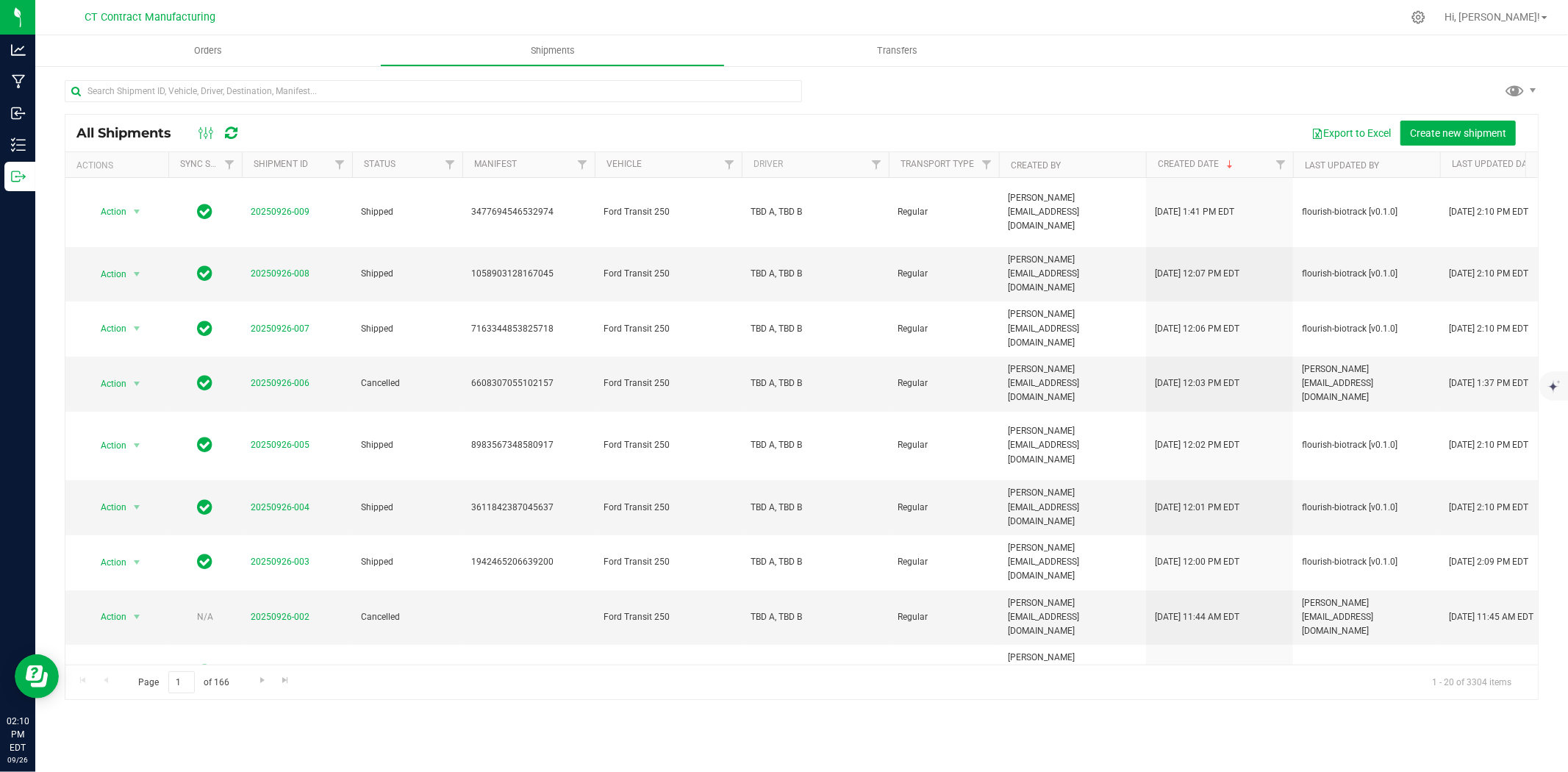
click at [647, 3] on div at bounding box center [832, 17] width 1139 height 28
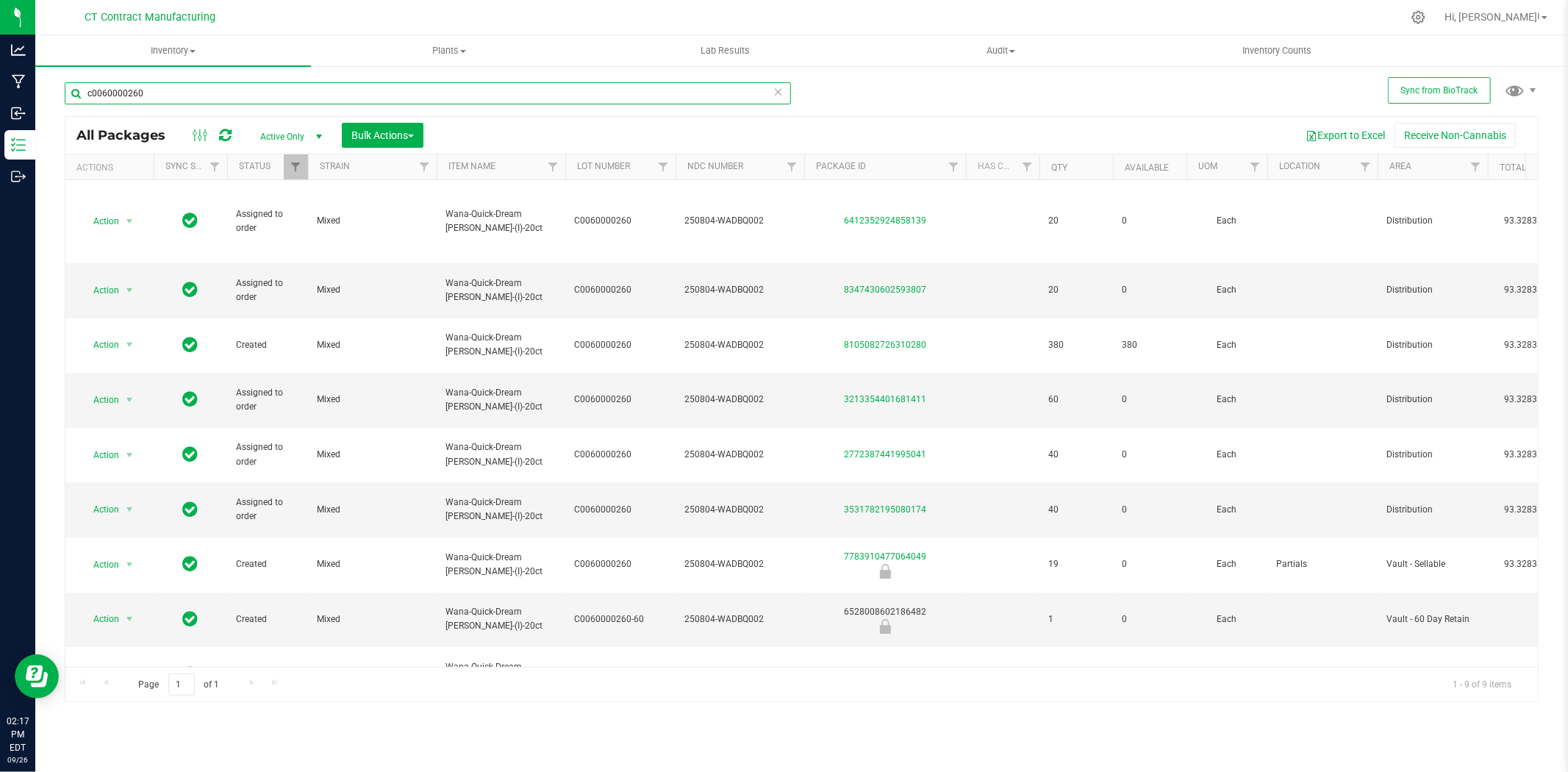
click at [324, 90] on input "c0060000260" at bounding box center [428, 93] width 726 height 22
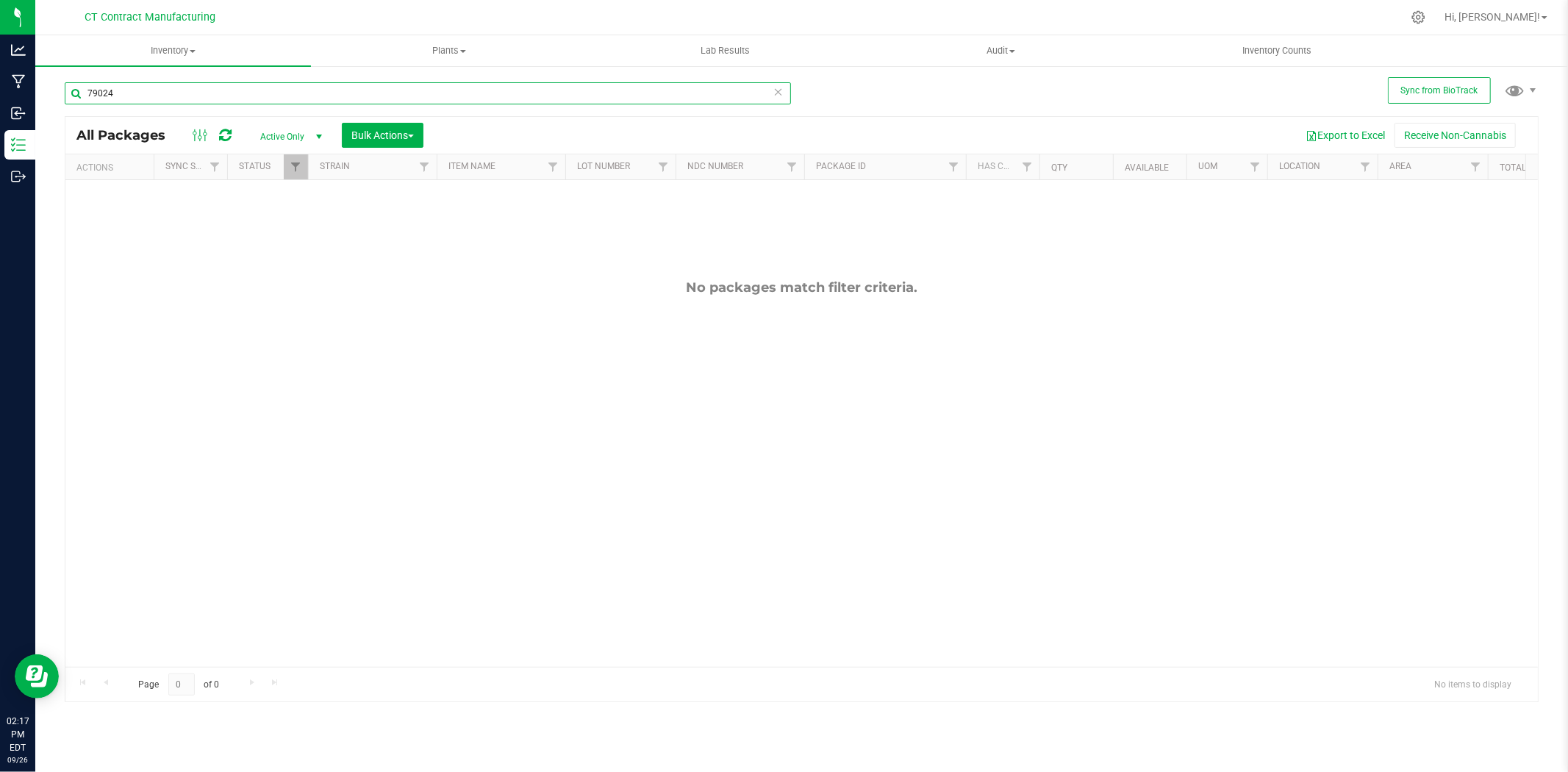
click at [324, 90] on input "79024" at bounding box center [428, 93] width 726 height 22
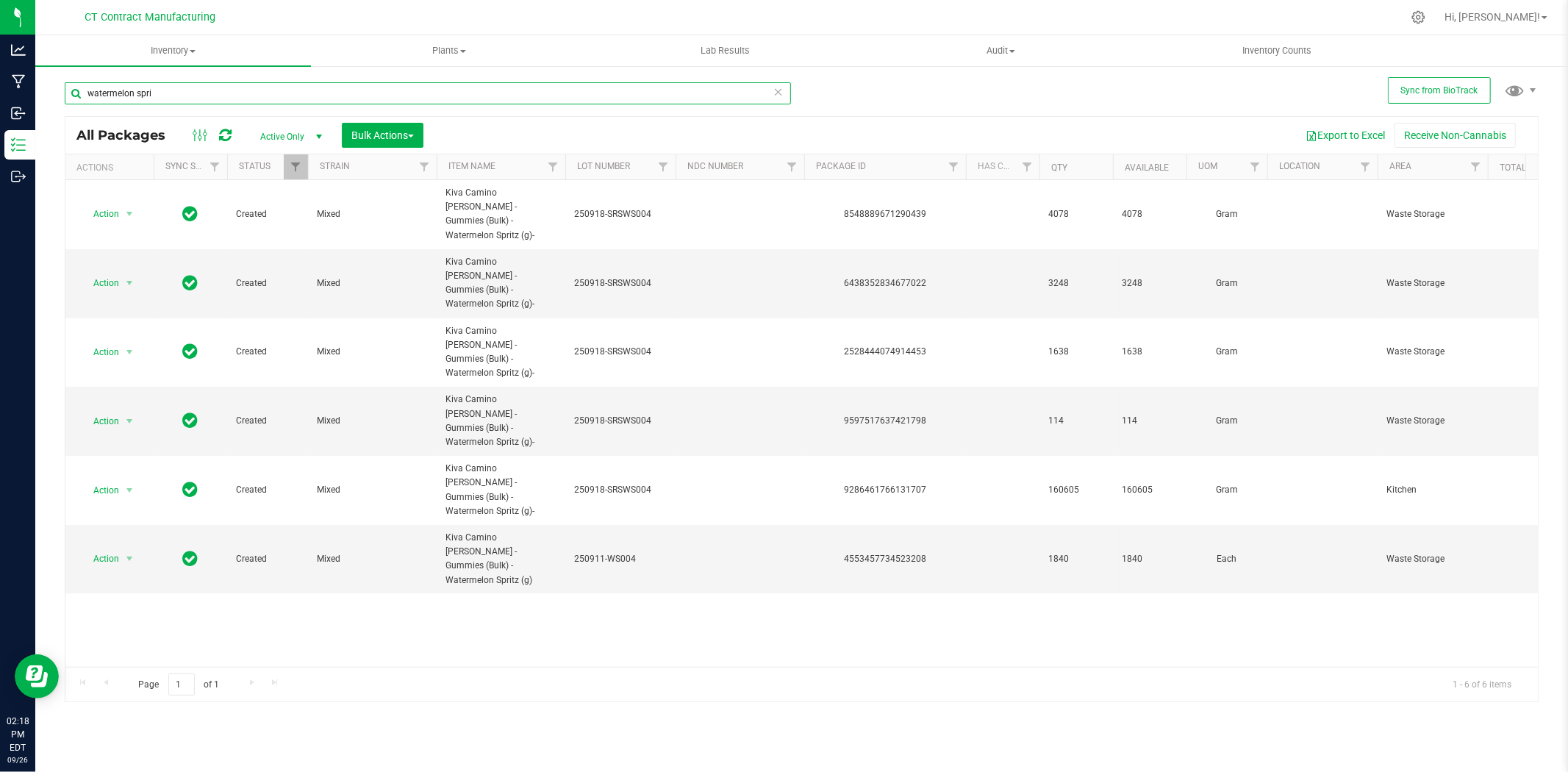
type input "watermelon spri"
